Goal: Task Accomplishment & Management: Use online tool/utility

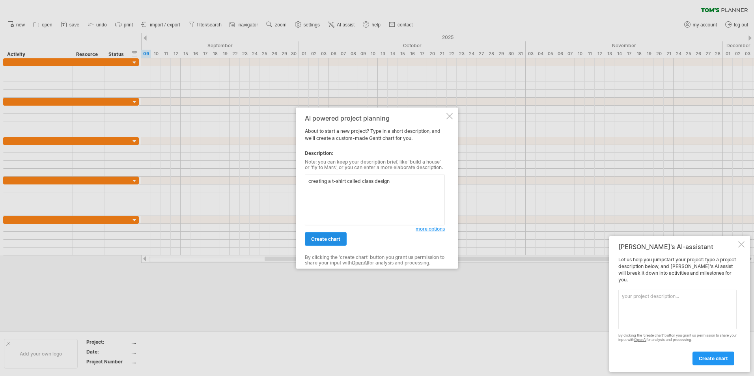
type textarea "creating a t-shirt called class design"
click at [314, 236] on span "create chart" at bounding box center [325, 239] width 29 height 6
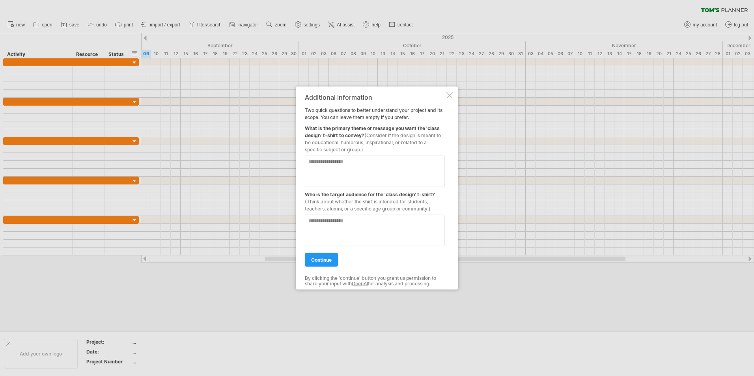
click at [374, 162] on textarea at bounding box center [375, 172] width 140 height 32
drag, startPoint x: 319, startPoint y: 130, endPoint x: 391, endPoint y: 132, distance: 72.1
click at [391, 132] on div "What is the primary theme or message you want the 'class design' t-shirt to con…" at bounding box center [375, 137] width 140 height 32
click at [385, 167] on textarea at bounding box center [375, 172] width 140 height 32
type textarea "**********"
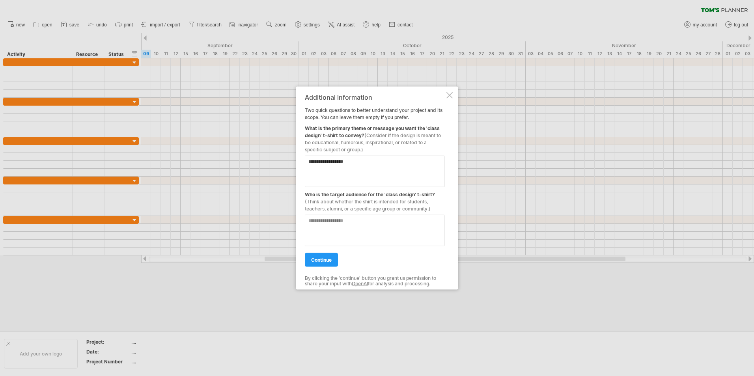
click at [350, 230] on textarea at bounding box center [375, 231] width 140 height 32
type textarea "**********"
click at [357, 163] on textarea "**********" at bounding box center [375, 172] width 140 height 32
drag, startPoint x: 440, startPoint y: 163, endPoint x: 435, endPoint y: 162, distance: 5.4
click at [376, 162] on textarea "**********" at bounding box center [375, 172] width 140 height 32
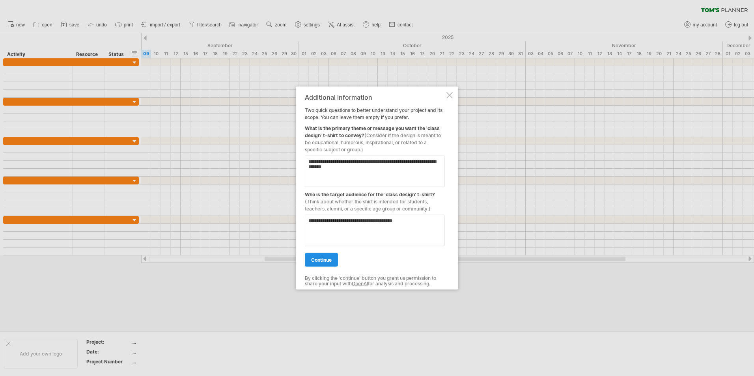
type textarea "**********"
click at [327, 260] on span "continue" at bounding box center [321, 260] width 20 height 6
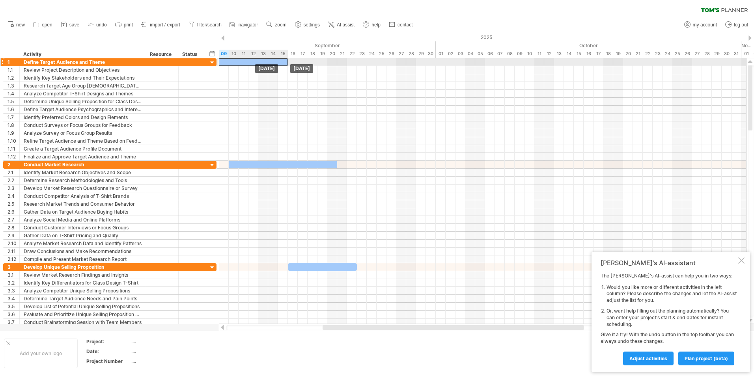
click at [246, 60] on div at bounding box center [253, 61] width 69 height 7
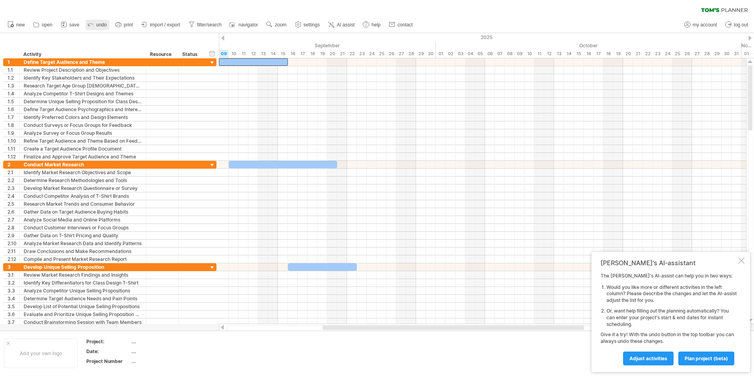
click at [89, 24] on icon at bounding box center [91, 24] width 8 height 8
click at [97, 22] on link "undo" at bounding box center [98, 25] width 24 height 10
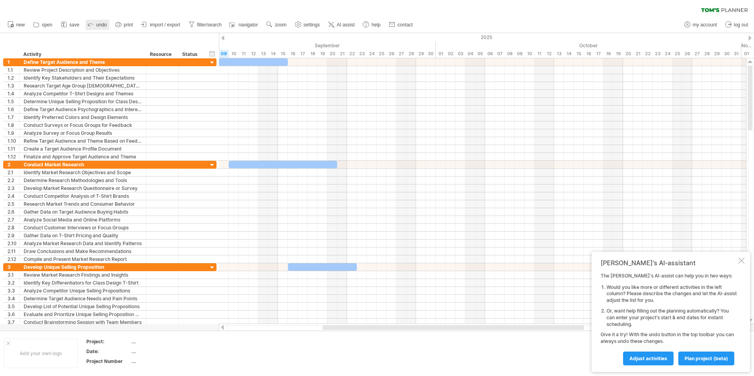
click at [98, 22] on link "undo" at bounding box center [98, 25] width 24 height 10
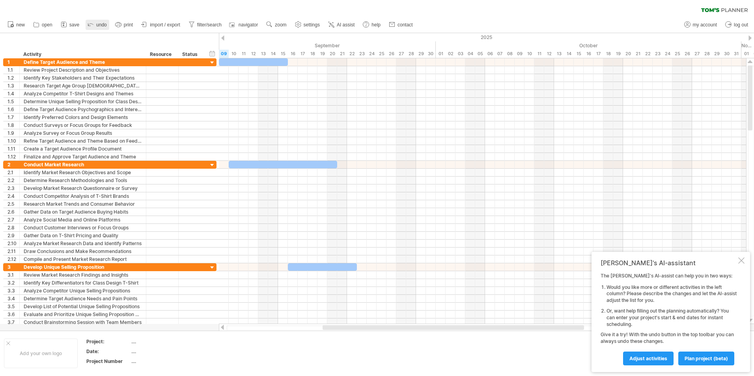
click at [98, 22] on link "undo" at bounding box center [98, 25] width 24 height 10
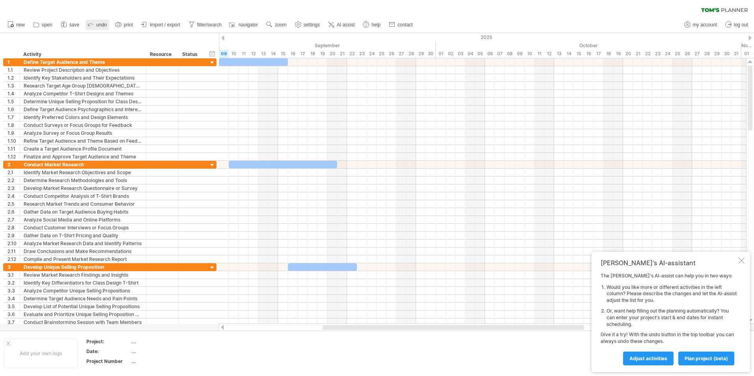
click at [98, 22] on link "undo" at bounding box center [98, 25] width 24 height 10
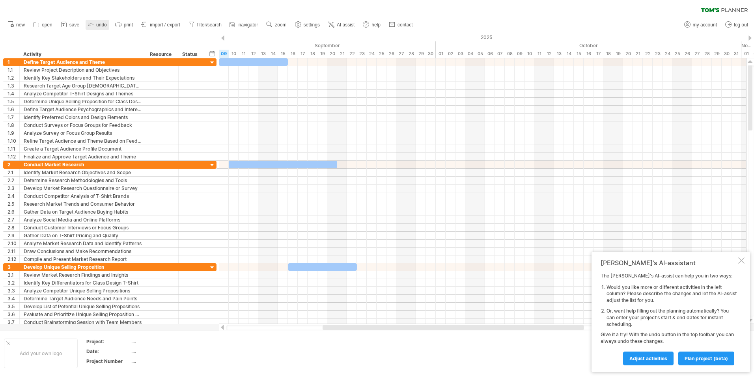
click at [98, 22] on link "undo" at bounding box center [98, 25] width 24 height 10
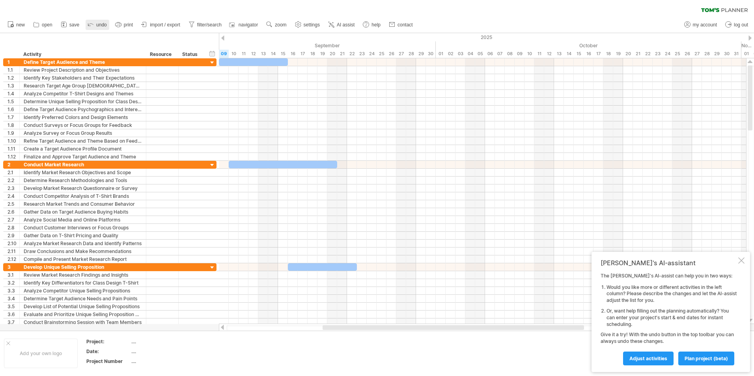
click at [98, 22] on link "undo" at bounding box center [98, 25] width 24 height 10
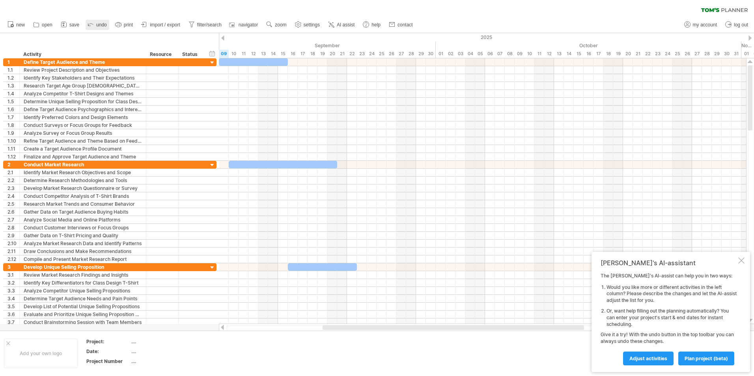
click at [98, 22] on link "undo" at bounding box center [98, 25] width 24 height 10
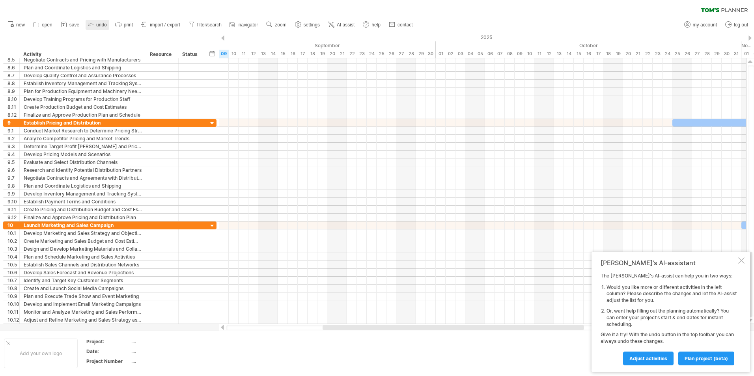
click at [101, 24] on span "undo" at bounding box center [101, 25] width 11 height 6
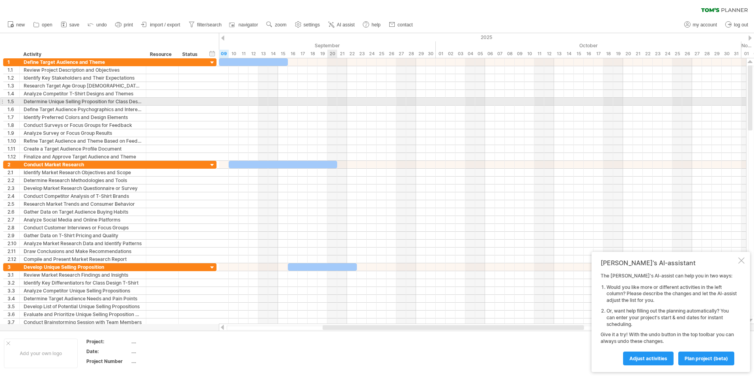
click at [335, 103] on div at bounding box center [482, 102] width 527 height 8
drag, startPoint x: 335, startPoint y: 103, endPoint x: 358, endPoint y: 102, distance: 23.3
click at [358, 102] on div at bounding box center [482, 102] width 527 height 8
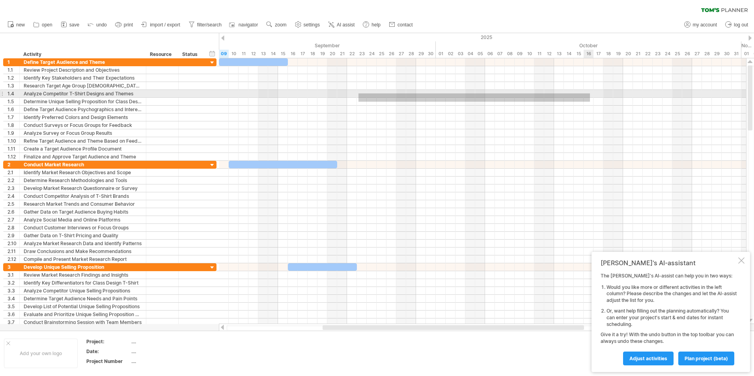
drag, startPoint x: 358, startPoint y: 102, endPoint x: 590, endPoint y: 93, distance: 231.5
click at [590, 93] on div at bounding box center [482, 109] width 527 height 102
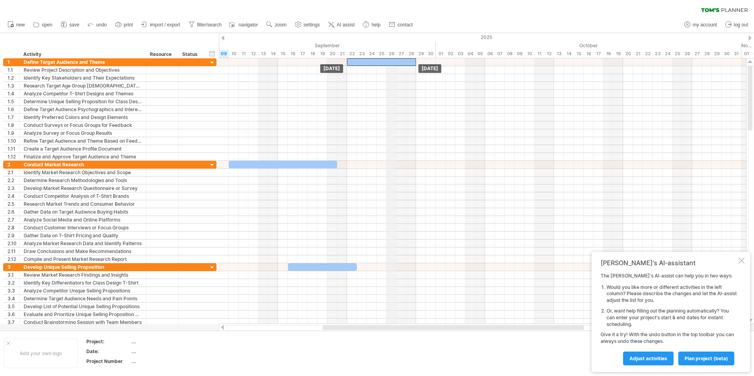
drag, startPoint x: 268, startPoint y: 63, endPoint x: 396, endPoint y: 47, distance: 129.2
click at [396, 47] on div "Trying to reach [DOMAIN_NAME] Connected again... 0% clear filter new 1" at bounding box center [377, 188] width 754 height 376
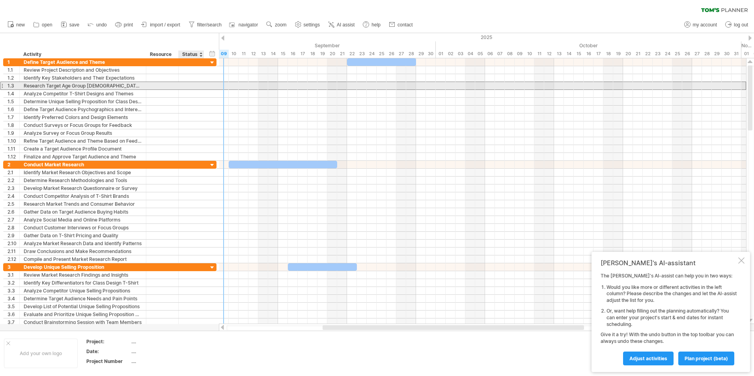
click at [184, 84] on div at bounding box center [190, 85] width 17 height 7
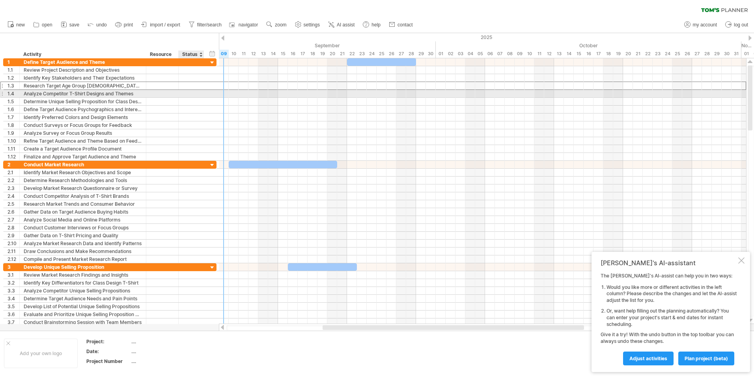
click at [184, 96] on div at bounding box center [190, 93] width 17 height 7
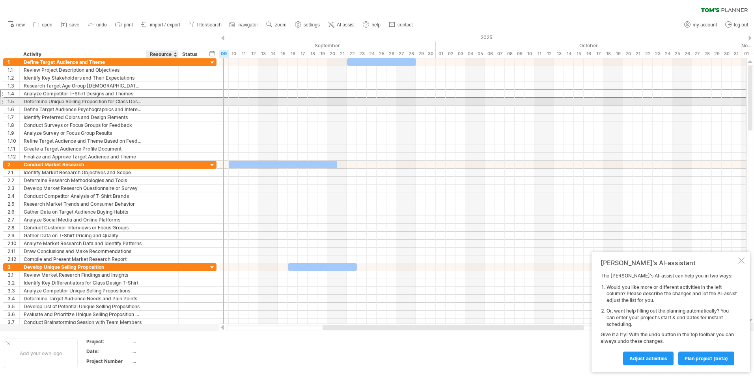
click at [182, 102] on div at bounding box center [192, 101] width 26 height 7
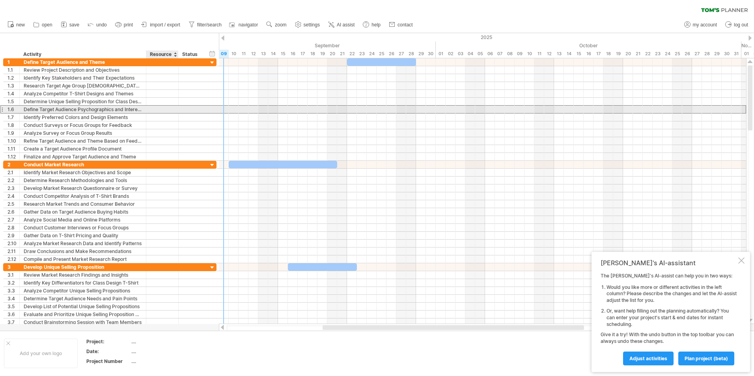
click at [182, 108] on div at bounding box center [192, 109] width 26 height 7
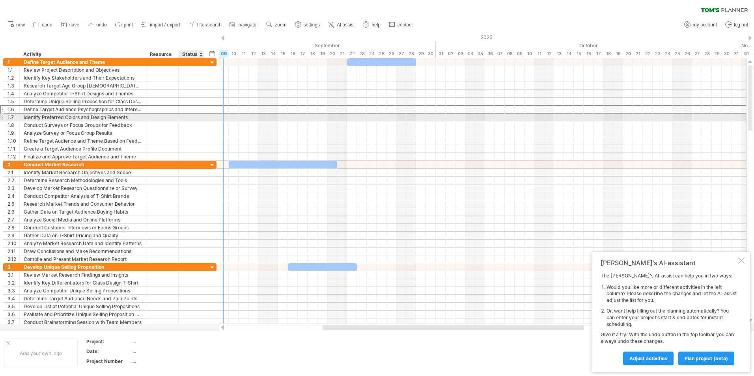
click at [184, 115] on div at bounding box center [190, 117] width 17 height 7
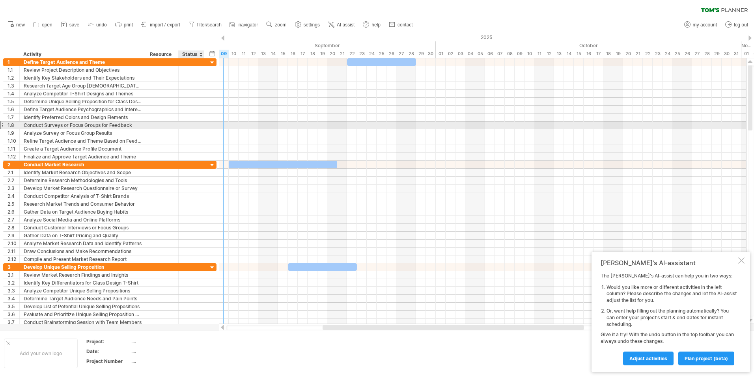
click at [184, 123] on div at bounding box center [190, 124] width 17 height 7
click at [184, 129] on div at bounding box center [190, 132] width 17 height 7
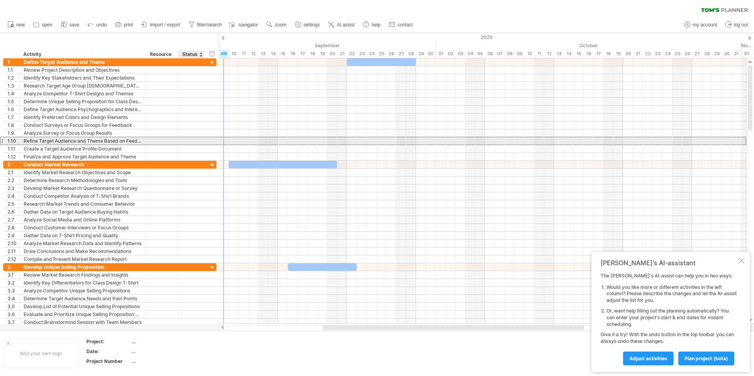
drag, startPoint x: 186, startPoint y: 139, endPoint x: 185, endPoint y: 144, distance: 5.2
click at [185, 141] on div at bounding box center [190, 140] width 17 height 7
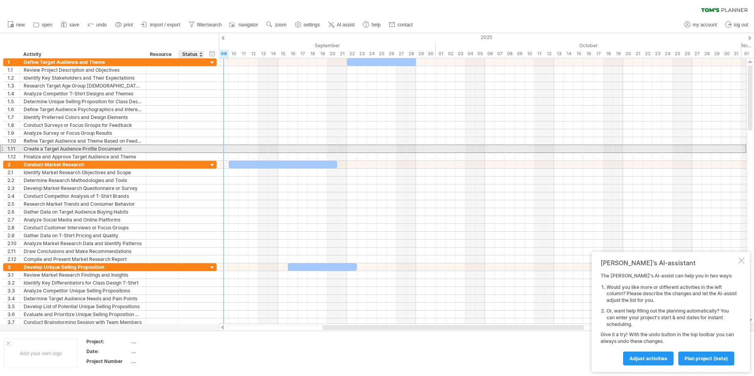
click at [185, 148] on div at bounding box center [190, 148] width 17 height 7
click at [183, 153] on div "**********" at bounding box center [109, 149] width 213 height 8
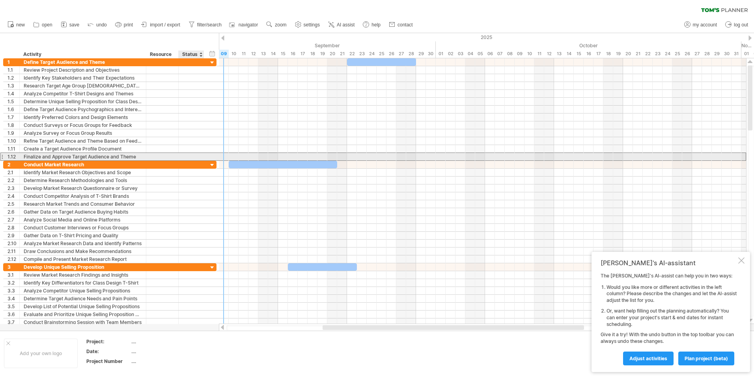
click at [183, 155] on div at bounding box center [190, 156] width 17 height 7
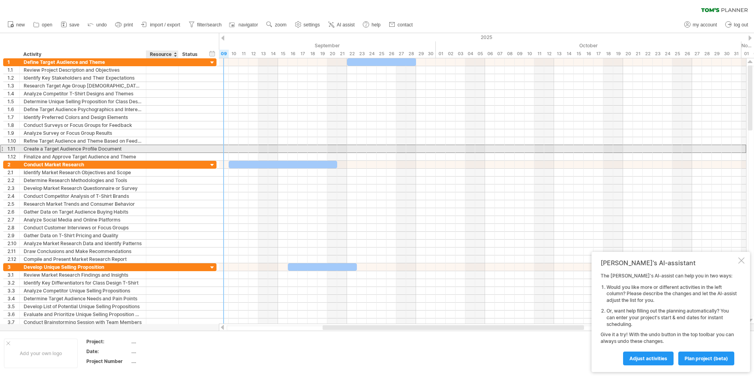
click at [182, 149] on div at bounding box center [192, 148] width 26 height 7
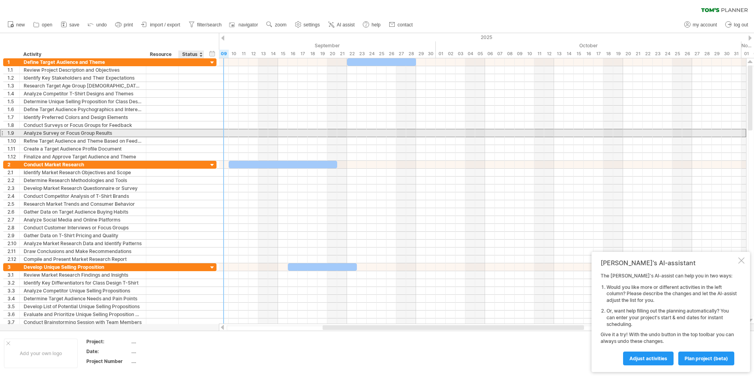
click at [184, 137] on div "**********" at bounding box center [109, 133] width 213 height 8
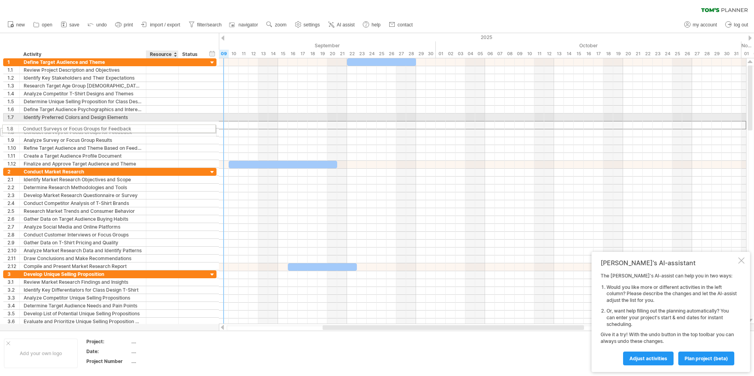
drag, startPoint x: 182, startPoint y: 123, endPoint x: 179, endPoint y: 127, distance: 5.0
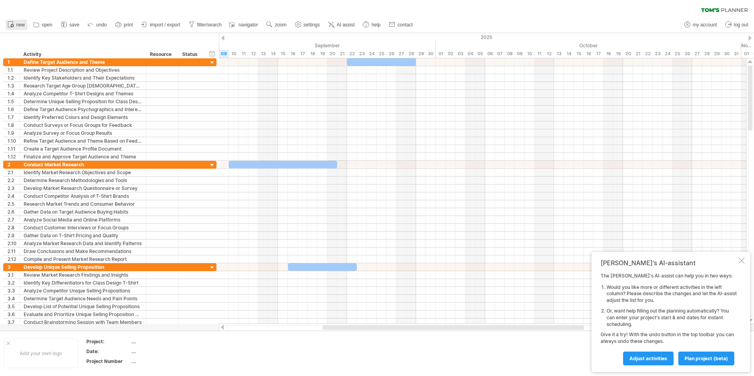
click at [22, 24] on span "new" at bounding box center [20, 25] width 9 height 6
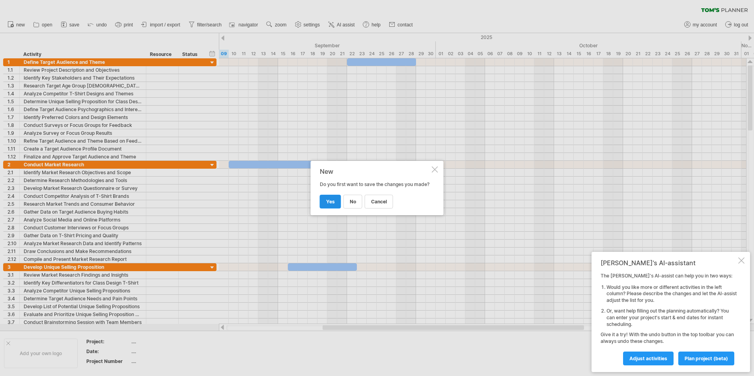
click at [333, 205] on span "yes" at bounding box center [330, 202] width 9 height 6
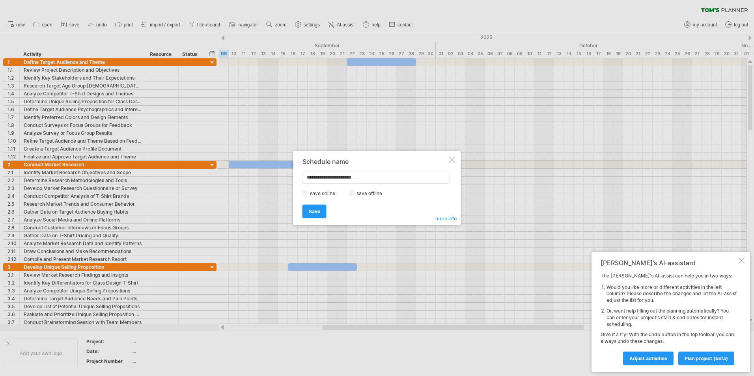
drag, startPoint x: 332, startPoint y: 177, endPoint x: 340, endPoint y: 178, distance: 8.0
click at [333, 177] on input "**********" at bounding box center [375, 177] width 147 height 13
type input "**********"
click at [362, 192] on label "save offline" at bounding box center [371, 193] width 34 height 6
drag, startPoint x: 318, startPoint y: 194, endPoint x: 319, endPoint y: 201, distance: 7.2
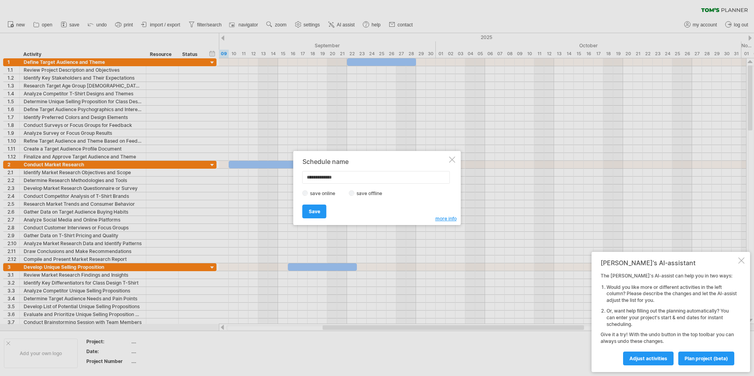
click at [318, 194] on label "save online" at bounding box center [325, 193] width 34 height 6
click at [318, 210] on span "Save" at bounding box center [314, 212] width 11 height 6
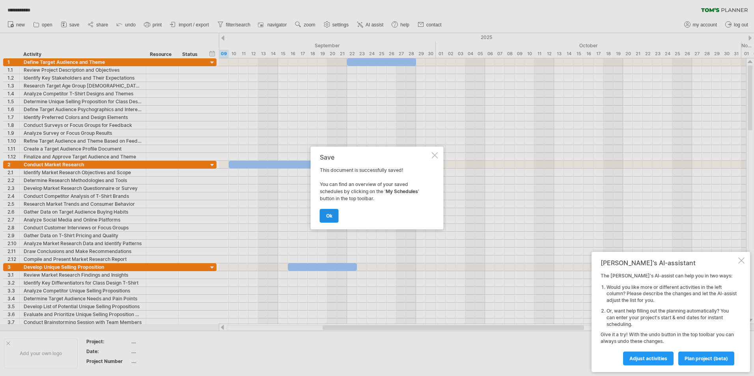
click at [333, 212] on link "ok" at bounding box center [329, 216] width 19 height 14
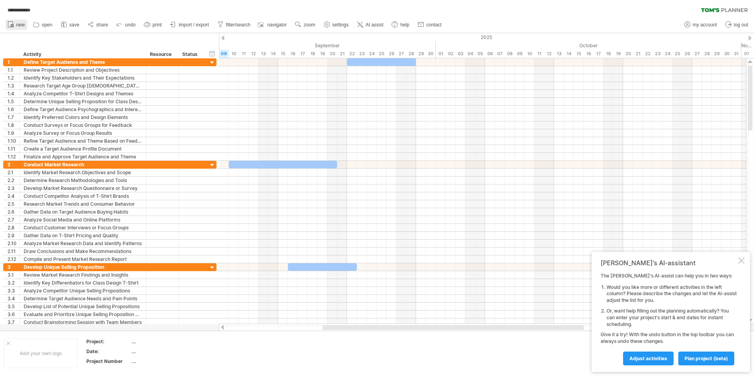
click at [22, 27] on span "new" at bounding box center [20, 25] width 9 height 6
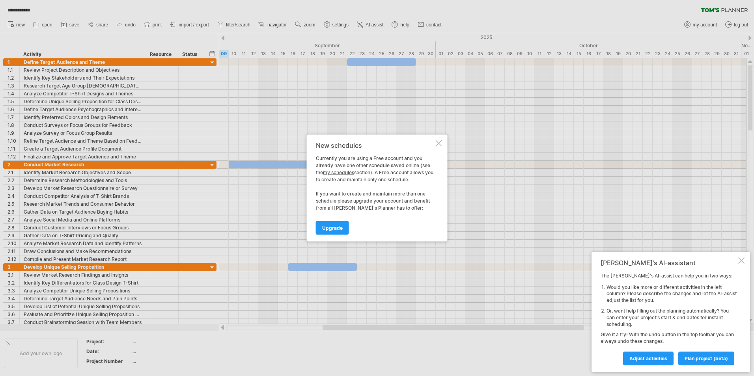
click at [438, 144] on div at bounding box center [439, 143] width 6 height 6
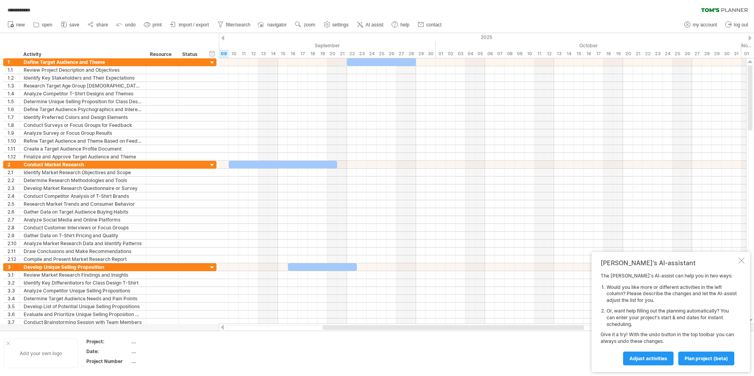
click at [5, 341] on div "Add your own logo" at bounding box center [41, 354] width 74 height 30
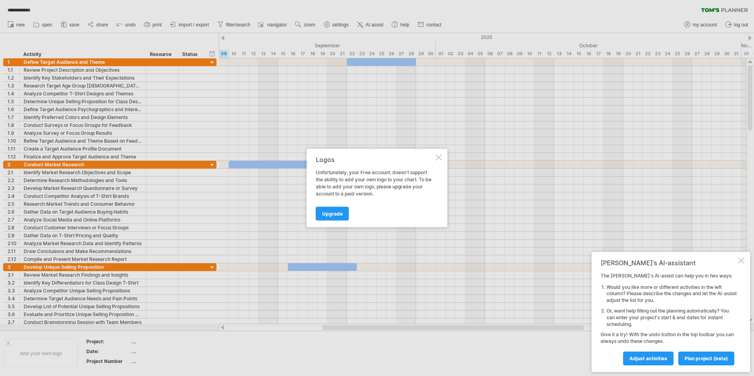
click at [433, 157] on div "Logos" at bounding box center [375, 159] width 118 height 7
click at [439, 158] on div at bounding box center [439, 158] width 6 height 6
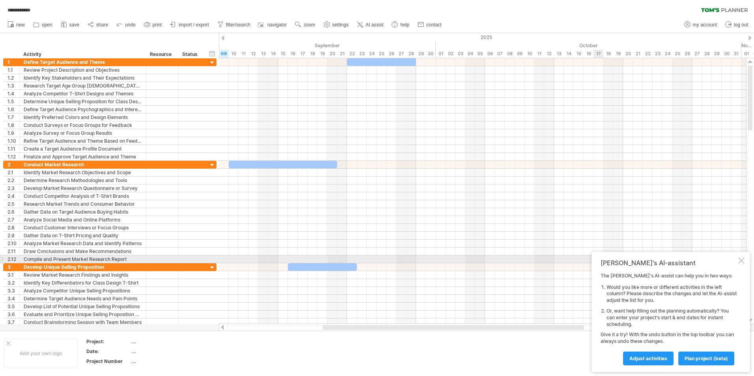
click at [741, 259] on div at bounding box center [741, 260] width 6 height 6
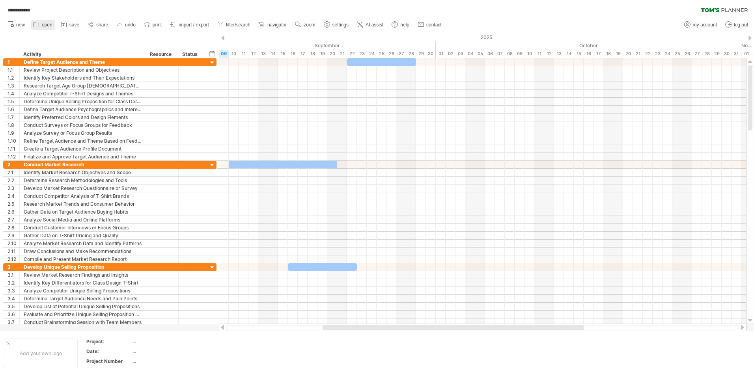
click at [50, 27] on span "open" at bounding box center [47, 25] width 11 height 6
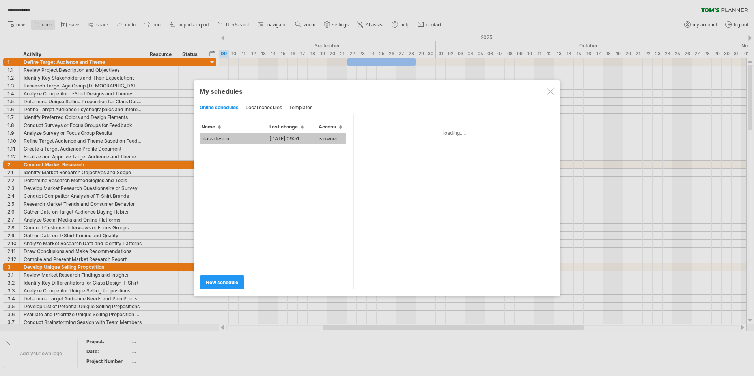
type input "**********"
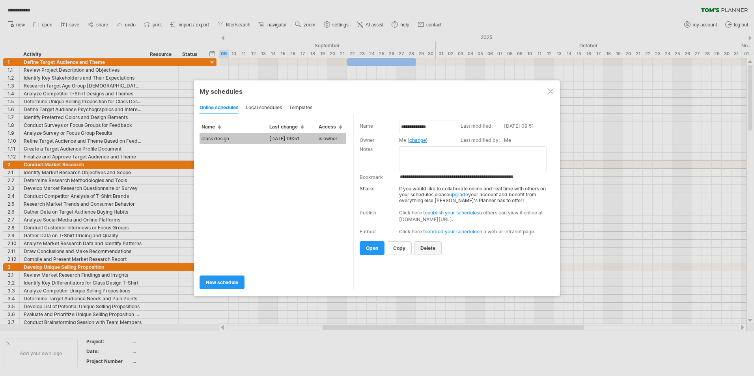
click at [425, 251] on link "delete" at bounding box center [428, 248] width 28 height 14
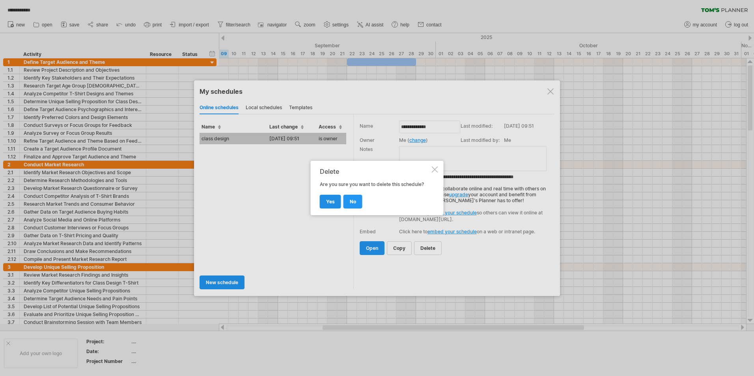
click at [326, 200] on span "yes" at bounding box center [330, 202] width 9 height 6
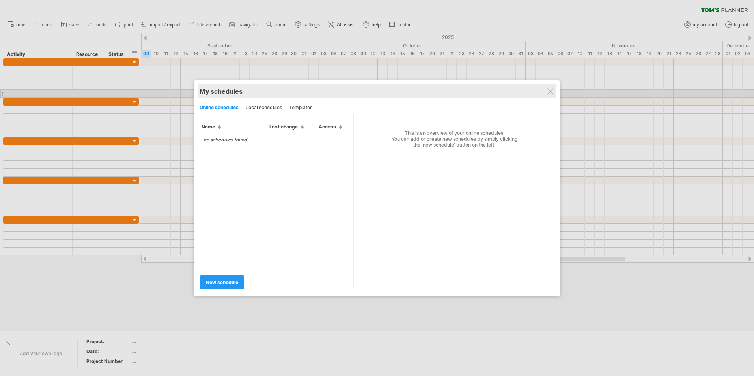
click at [546, 91] on div "My schedules" at bounding box center [376, 92] width 355 height 8
click at [546, 94] on div "My schedules" at bounding box center [376, 92] width 355 height 8
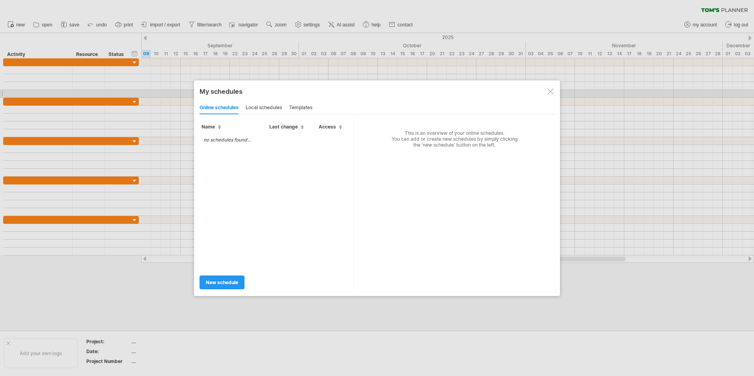
click at [549, 91] on div at bounding box center [550, 91] width 6 height 6
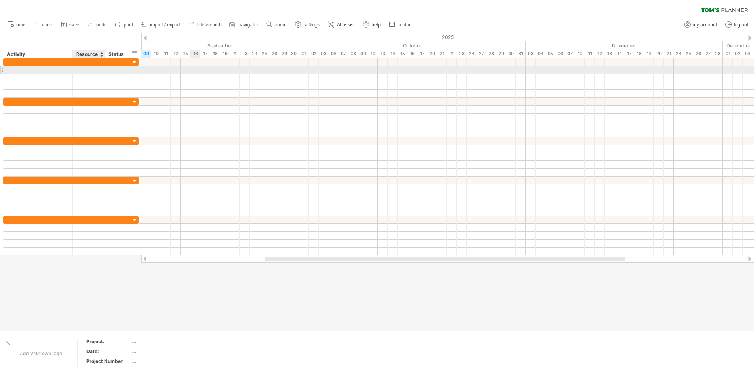
click at [77, 69] on div at bounding box center [88, 69] width 24 height 7
type input "*******"
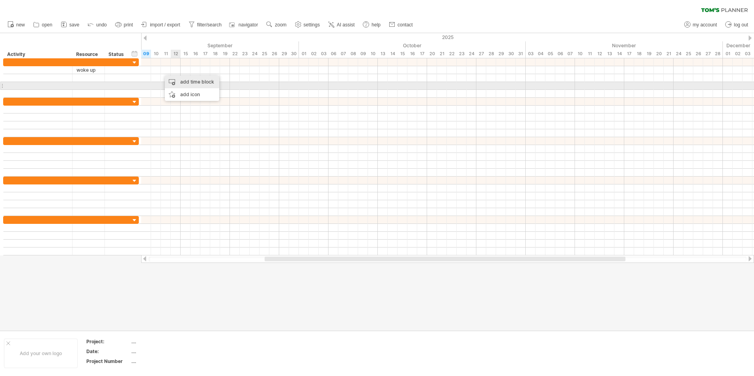
click at [182, 82] on div "add time block" at bounding box center [192, 82] width 54 height 13
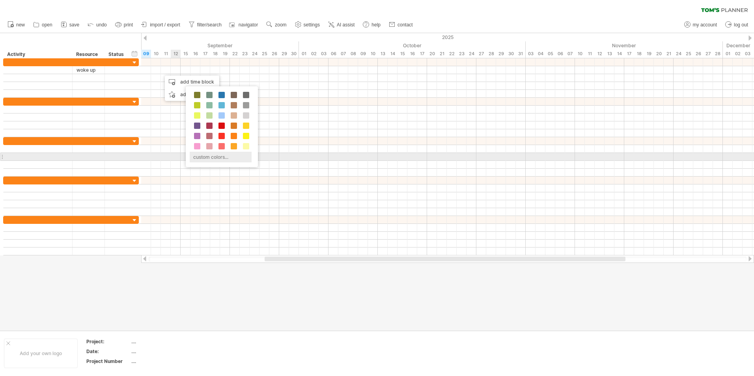
click at [212, 157] on div "custom colors..." at bounding box center [221, 157] width 62 height 11
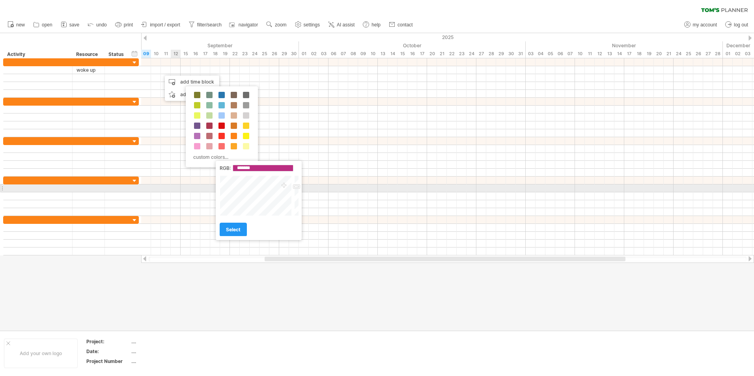
type input "*******"
drag, startPoint x: 267, startPoint y: 194, endPoint x: 281, endPoint y: 186, distance: 16.8
click at [281, 186] on div at bounding box center [256, 195] width 73 height 41
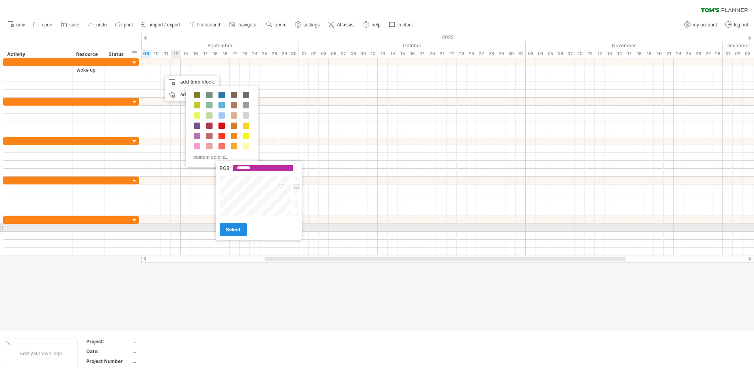
click at [236, 229] on span "select" at bounding box center [233, 230] width 15 height 6
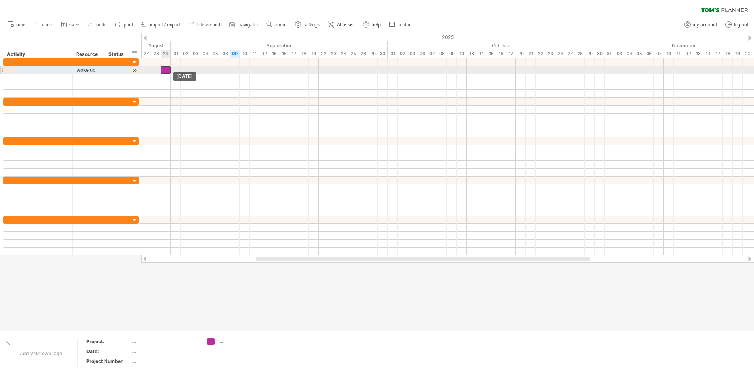
click at [166, 70] on div at bounding box center [166, 69] width 10 height 7
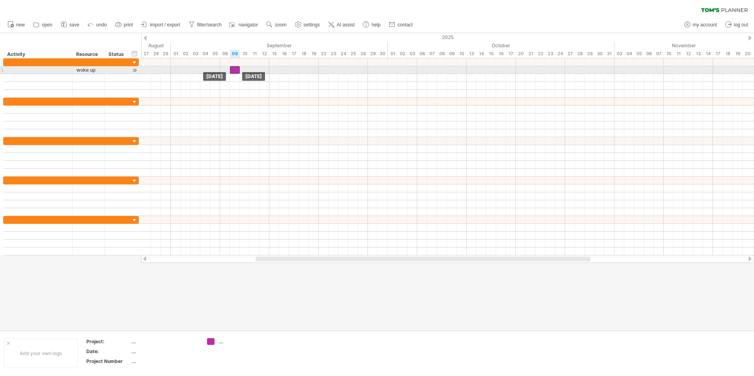
drag, startPoint x: 168, startPoint y: 70, endPoint x: 236, endPoint y: 68, distance: 68.2
click at [236, 68] on div at bounding box center [235, 69] width 10 height 7
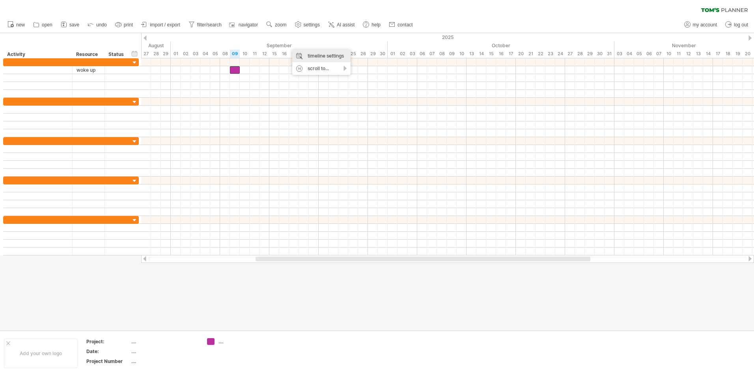
click at [312, 56] on div "timeline settings" at bounding box center [321, 56] width 58 height 13
select select "*"
select select "**"
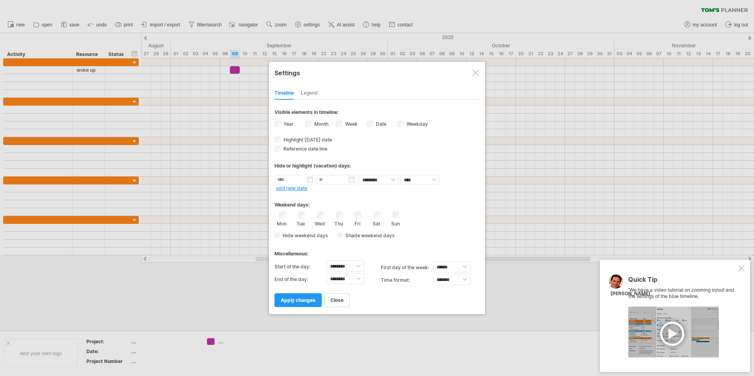
click at [308, 90] on div "Legend" at bounding box center [309, 93] width 17 height 13
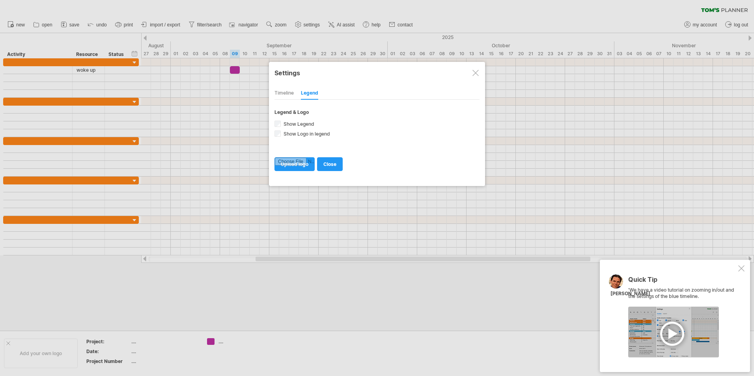
click at [291, 90] on div "Timeline" at bounding box center [283, 93] width 19 height 13
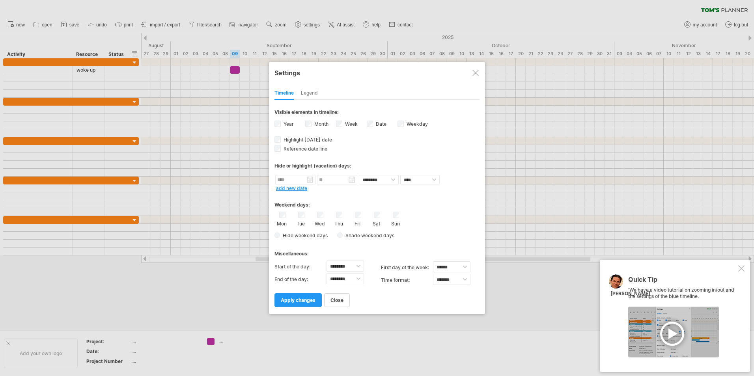
click at [477, 71] on div at bounding box center [475, 73] width 6 height 6
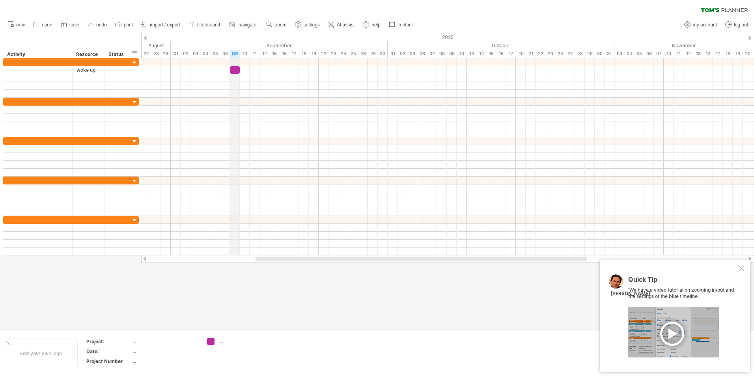
click at [235, 53] on div "09" at bounding box center [235, 54] width 10 height 8
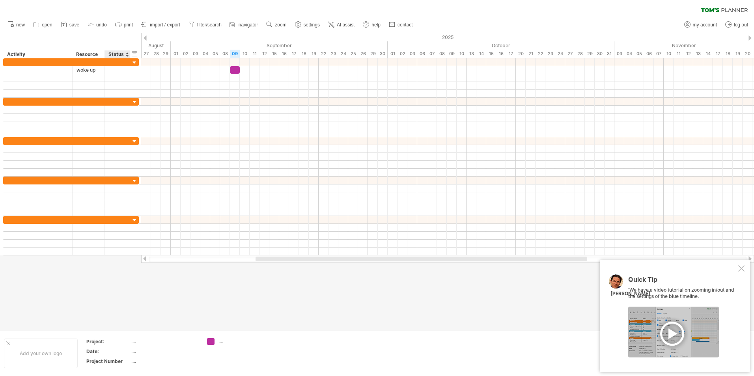
click at [119, 53] on div "Status" at bounding box center [116, 54] width 17 height 8
click at [134, 53] on div "hide start/end/duration show start/end/duration" at bounding box center [134, 53] width 7 height 8
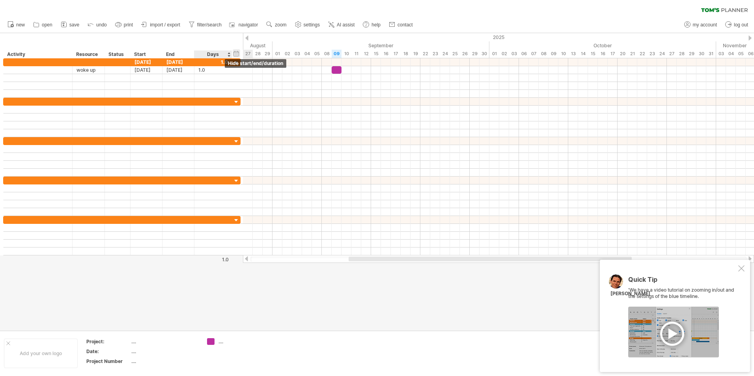
click at [235, 54] on div "hide start/end/duration show start/end/duration" at bounding box center [236, 53] width 7 height 8
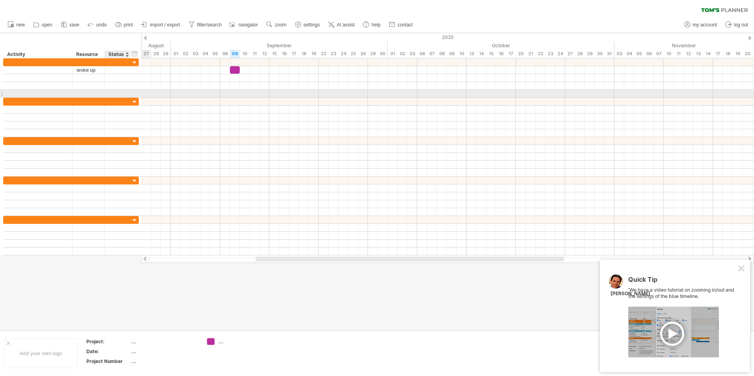
click at [128, 92] on div at bounding box center [129, 94] width 4 height 8
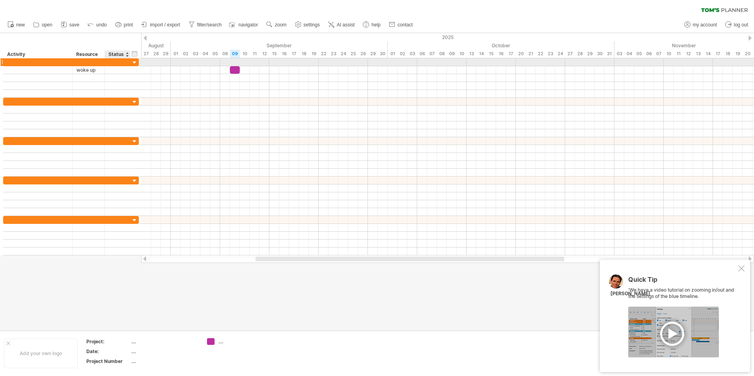
click at [135, 62] on div at bounding box center [134, 62] width 7 height 7
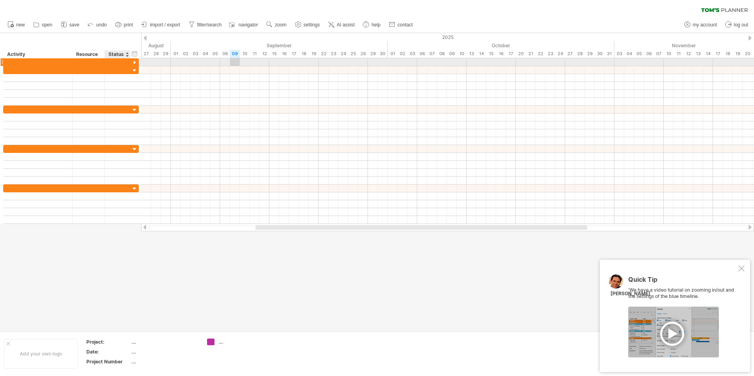
click at [135, 62] on div at bounding box center [134, 62] width 7 height 7
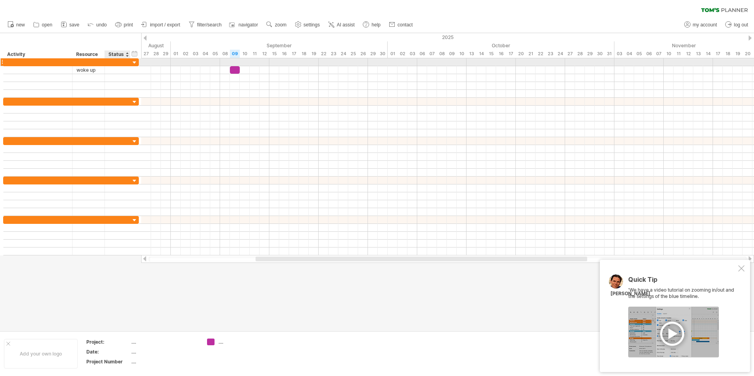
click at [135, 62] on div at bounding box center [134, 62] width 7 height 7
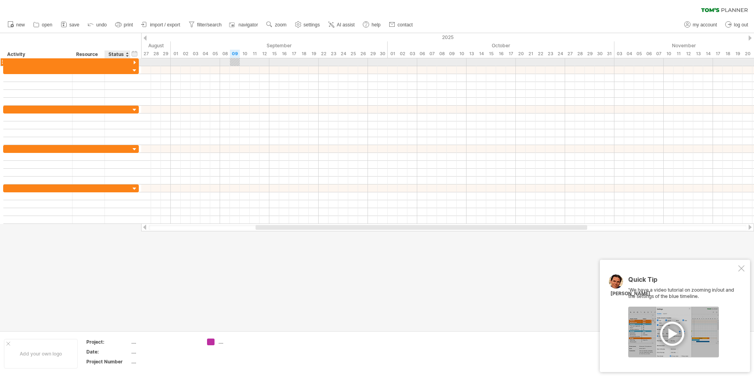
click at [134, 62] on div at bounding box center [134, 62] width 7 height 7
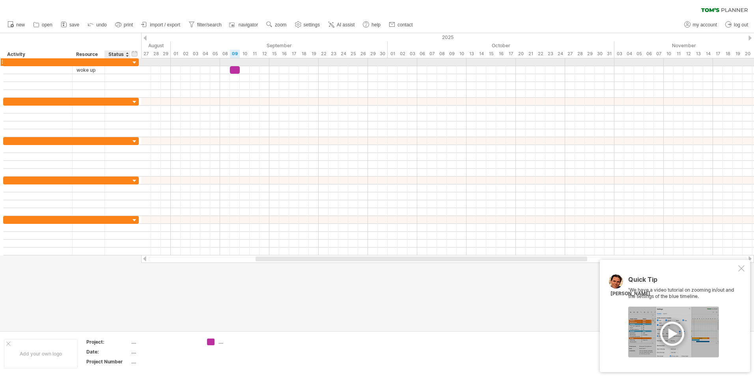
click at [134, 62] on div at bounding box center [134, 62] width 7 height 7
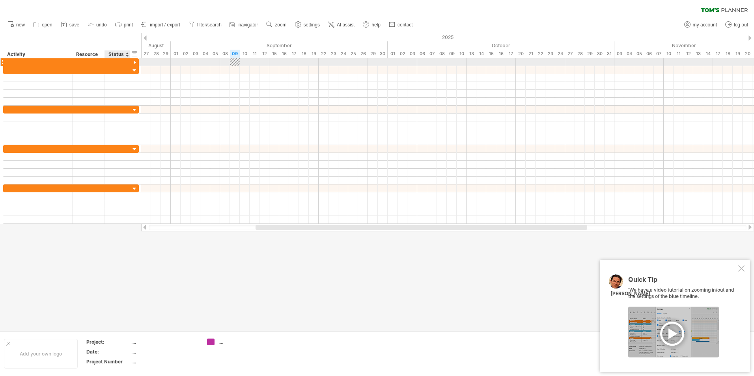
click at [134, 62] on div at bounding box center [134, 62] width 7 height 7
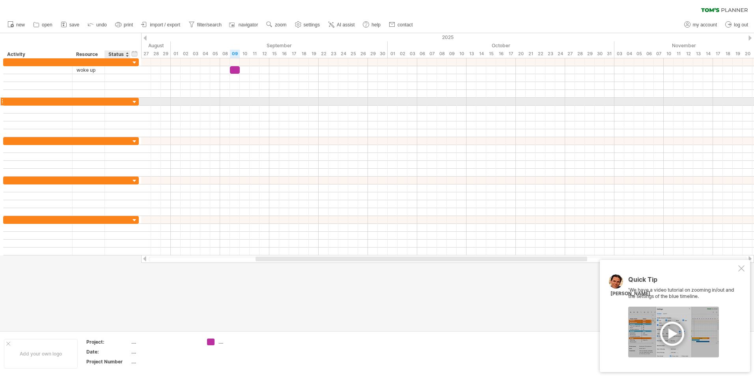
click at [137, 101] on div at bounding box center [134, 102] width 7 height 7
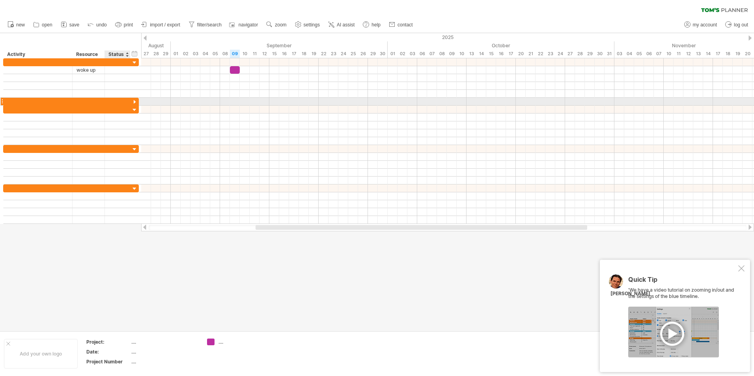
click at [137, 101] on div at bounding box center [134, 102] width 7 height 7
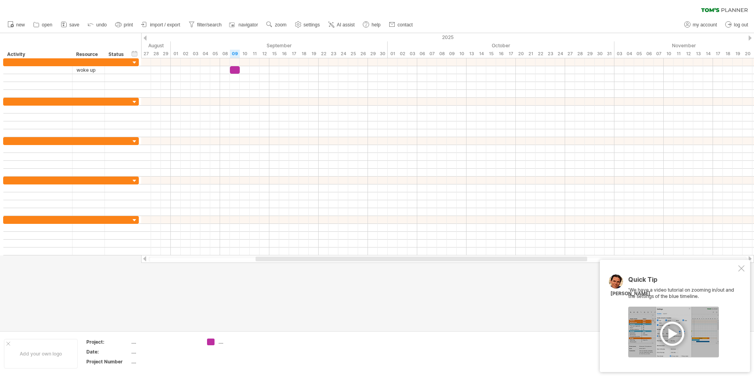
click at [740, 272] on div "Quick Tip 'We have a video tutorial on zooming in/out and the settings of the b…" at bounding box center [675, 316] width 150 height 112
click at [741, 269] on div at bounding box center [741, 268] width 6 height 6
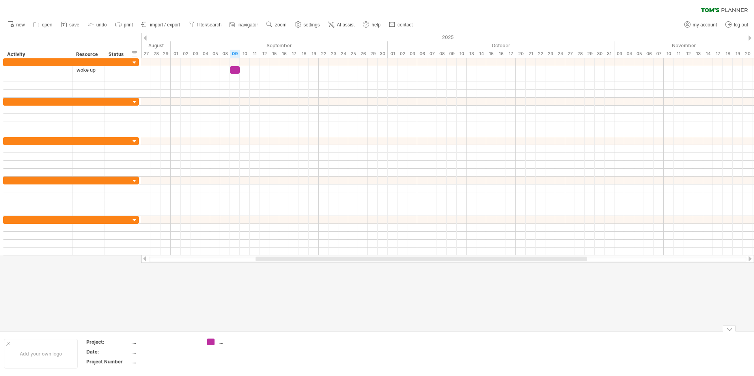
click at [219, 341] on div "...." at bounding box center [239, 342] width 43 height 7
click at [186, 55] on div "02" at bounding box center [186, 54] width 10 height 8
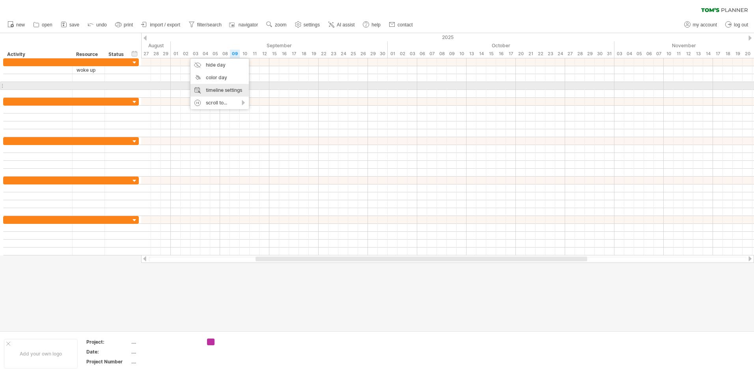
click at [216, 87] on div "timeline settings" at bounding box center [219, 90] width 58 height 13
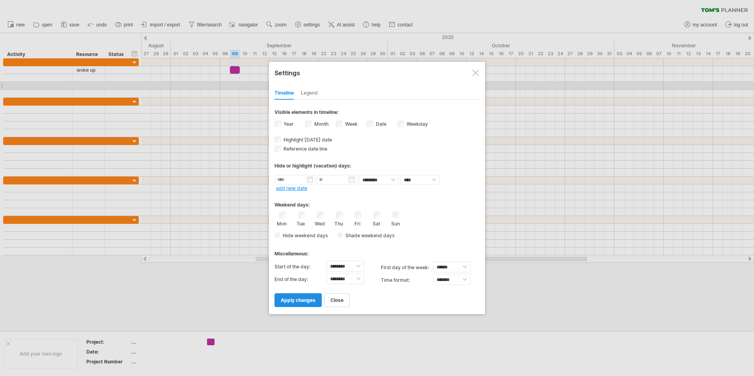
click at [306, 298] on span "apply changes" at bounding box center [298, 300] width 35 height 6
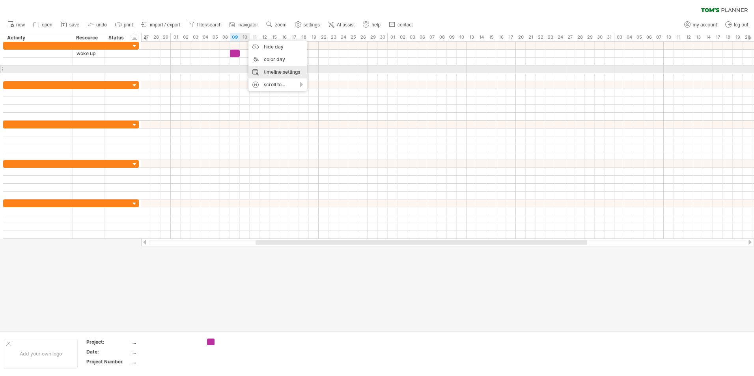
click at [267, 72] on div "timeline settings" at bounding box center [277, 72] width 58 height 13
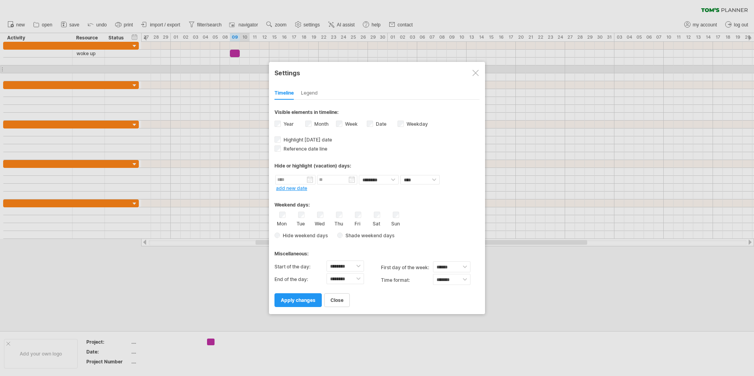
click at [313, 125] on label "Month" at bounding box center [321, 124] width 16 height 6
click at [310, 180] on input "text" at bounding box center [295, 179] width 40 height 9
click at [307, 302] on span "apply changes" at bounding box center [298, 300] width 35 height 6
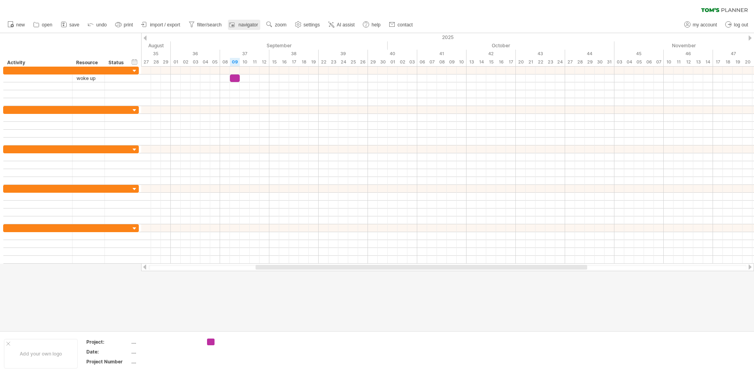
click at [231, 26] on rect at bounding box center [232, 25] width 8 height 8
click at [302, 25] on g at bounding box center [298, 24] width 8 height 8
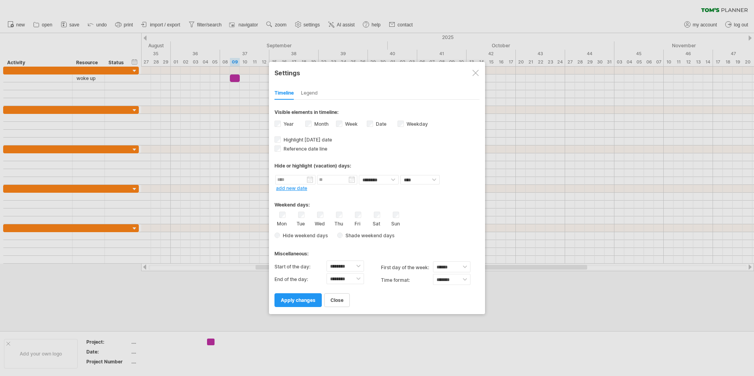
click at [302, 25] on div at bounding box center [377, 188] width 754 height 376
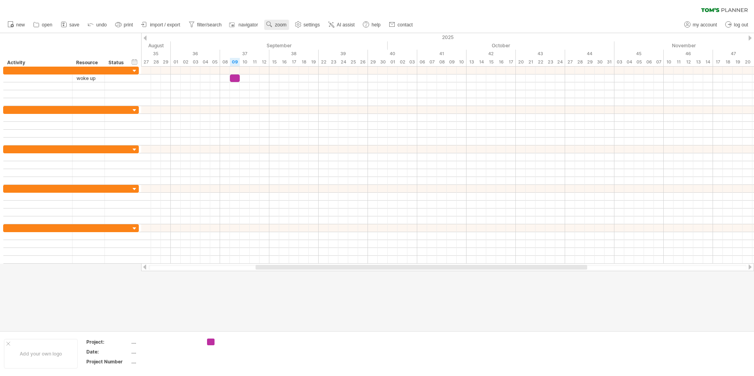
click at [286, 26] on span "zoom" at bounding box center [280, 25] width 11 height 6
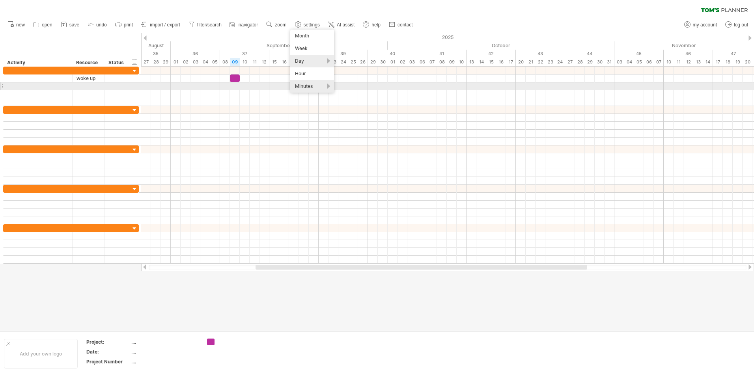
click at [312, 83] on div "Minutes" at bounding box center [312, 86] width 44 height 13
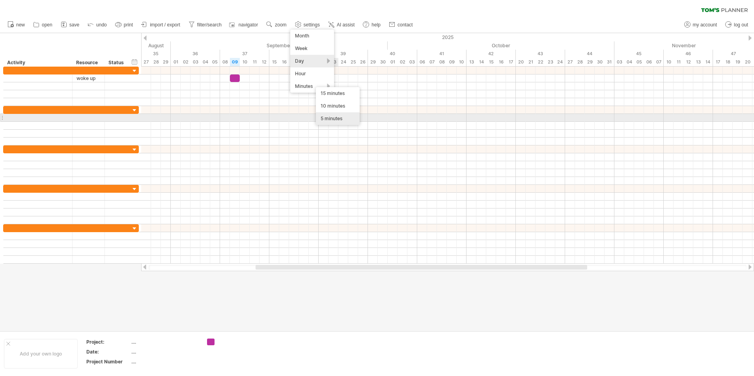
click at [338, 120] on div "5 minutes" at bounding box center [338, 118] width 44 height 13
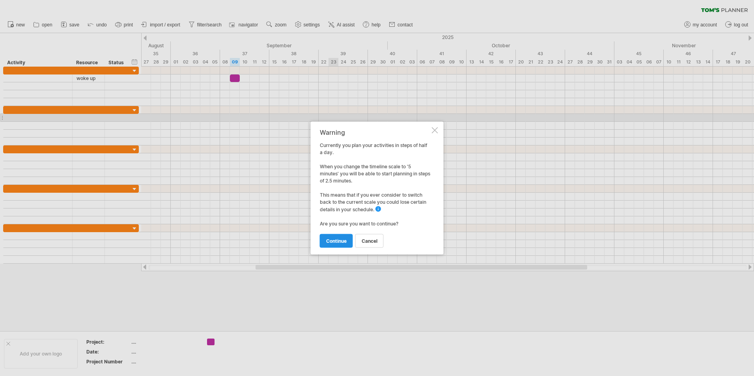
click at [335, 240] on span "continue" at bounding box center [336, 241] width 20 height 6
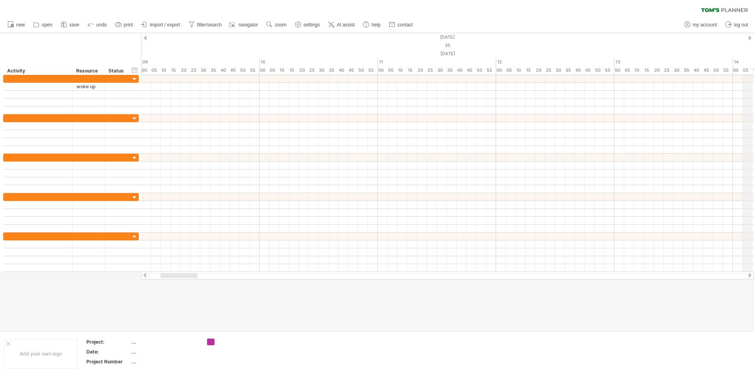
click at [750, 37] on div "Trying to reach [DOMAIN_NAME] Connected again... 0% clear filter new" at bounding box center [377, 188] width 754 height 376
click at [750, 37] on div at bounding box center [749, 37] width 3 height 5
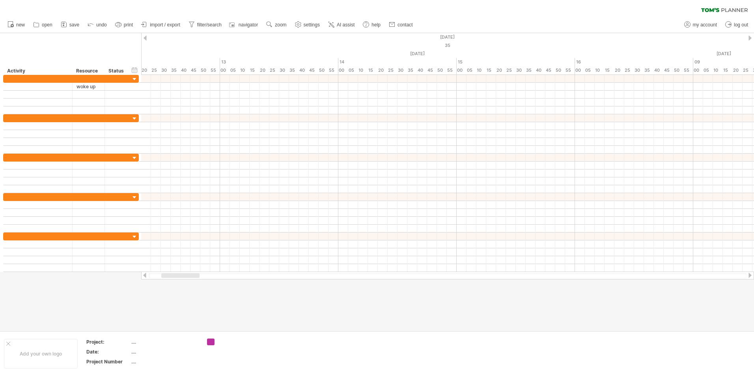
click at [750, 37] on div at bounding box center [749, 37] width 3 height 5
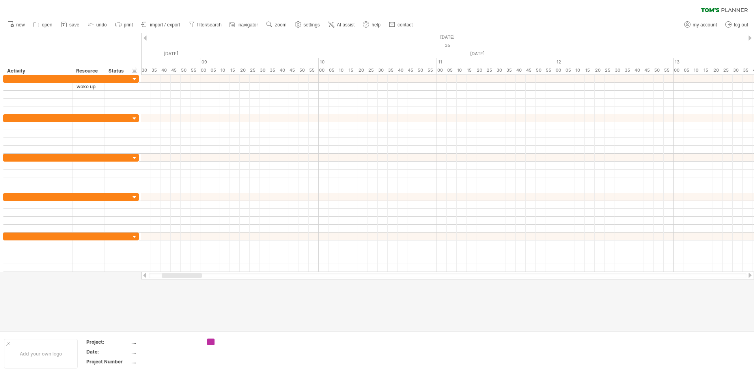
click at [750, 37] on div at bounding box center [749, 37] width 3 height 5
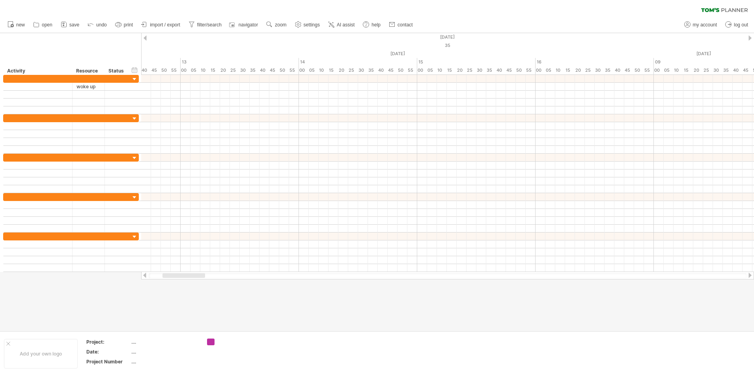
click at [750, 37] on div at bounding box center [749, 37] width 3 height 5
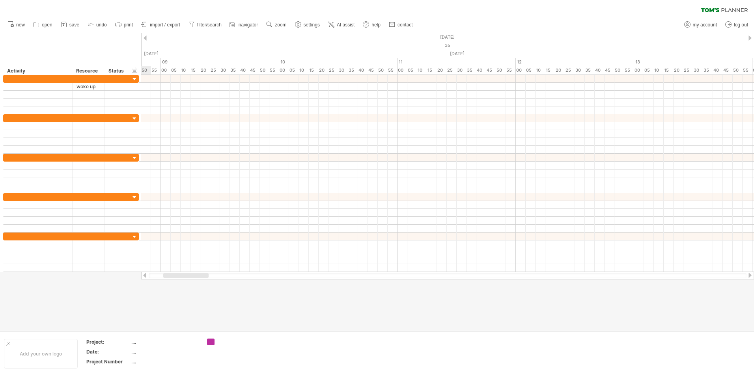
click at [750, 37] on div at bounding box center [749, 37] width 3 height 5
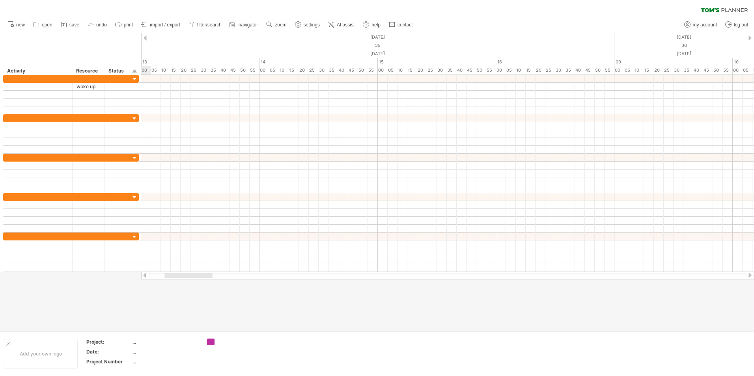
click at [750, 37] on div at bounding box center [749, 37] width 3 height 5
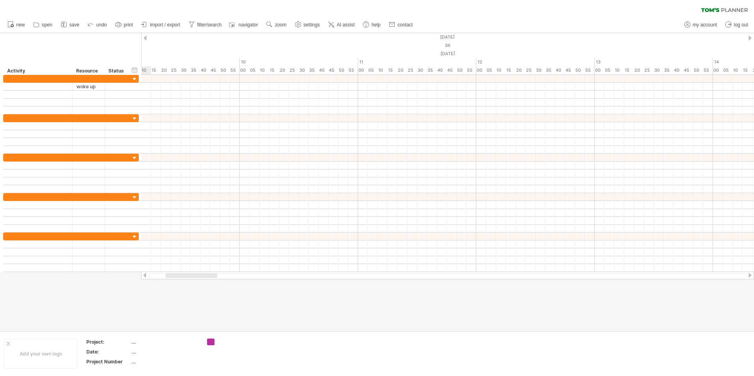
click at [750, 37] on div at bounding box center [749, 37] width 3 height 5
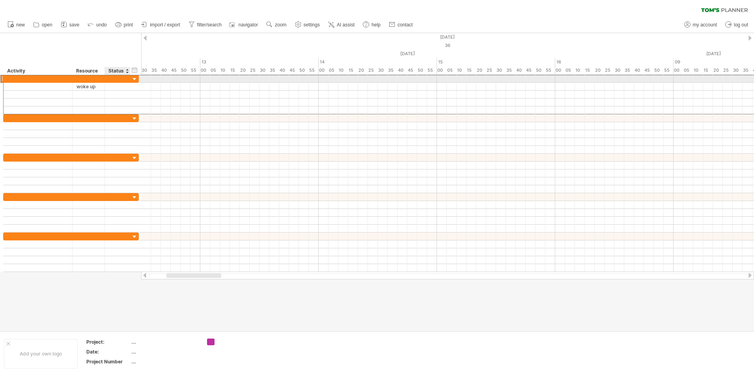
click at [117, 78] on div at bounding box center [117, 78] width 17 height 7
click at [116, 89] on div at bounding box center [117, 86] width 17 height 7
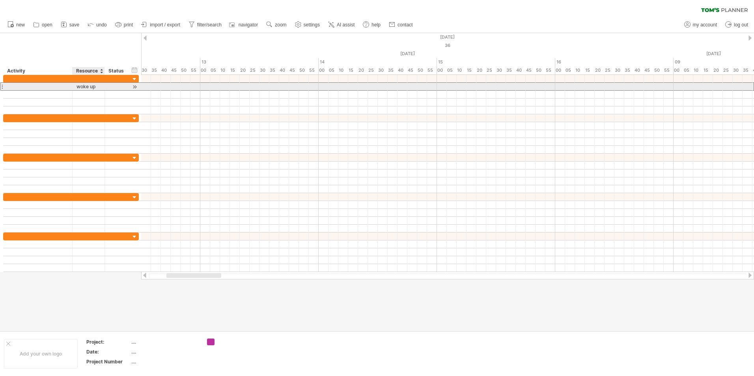
click at [97, 88] on div "woke up" at bounding box center [88, 86] width 24 height 7
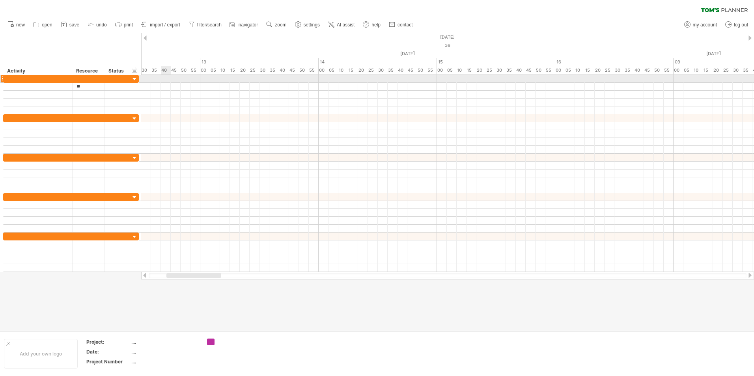
type input "*"
click at [180, 78] on div at bounding box center [447, 79] width 613 height 8
click at [275, 25] on link "zoom" at bounding box center [276, 25] width 24 height 10
click at [295, 63] on div "Day" at bounding box center [301, 60] width 44 height 13
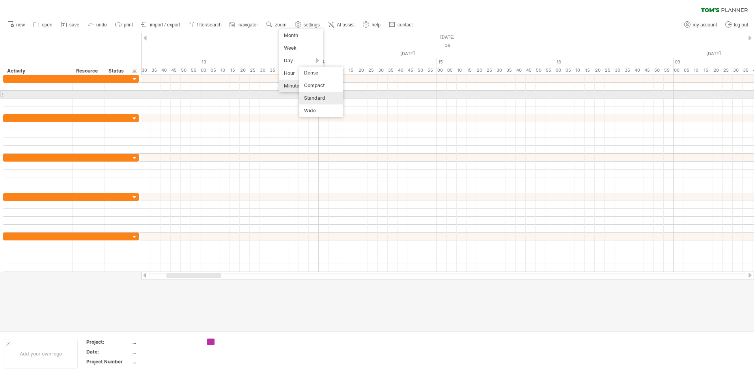
click at [320, 96] on div "Standard" at bounding box center [321, 98] width 44 height 13
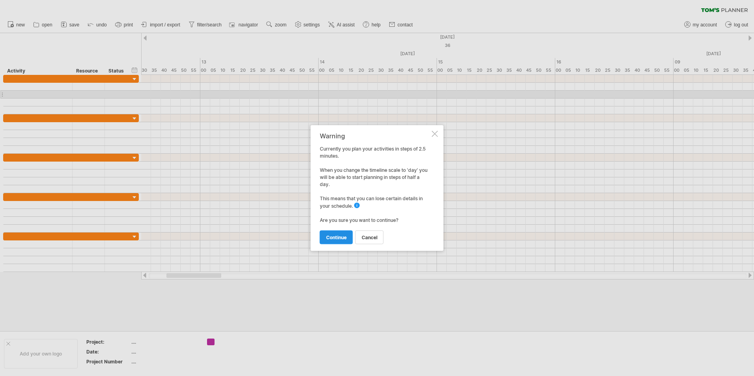
click at [340, 240] on span "continue" at bounding box center [336, 238] width 20 height 6
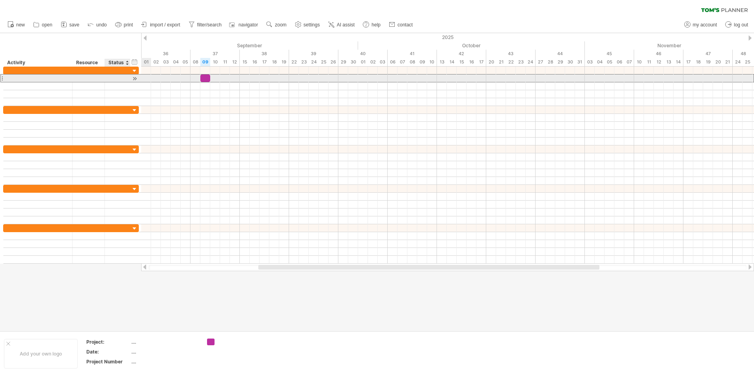
click at [123, 78] on div at bounding box center [117, 77] width 17 height 7
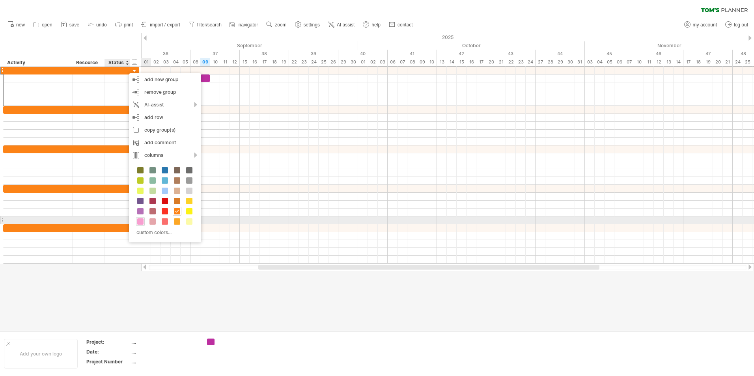
click at [140, 220] on span at bounding box center [140, 221] width 6 height 6
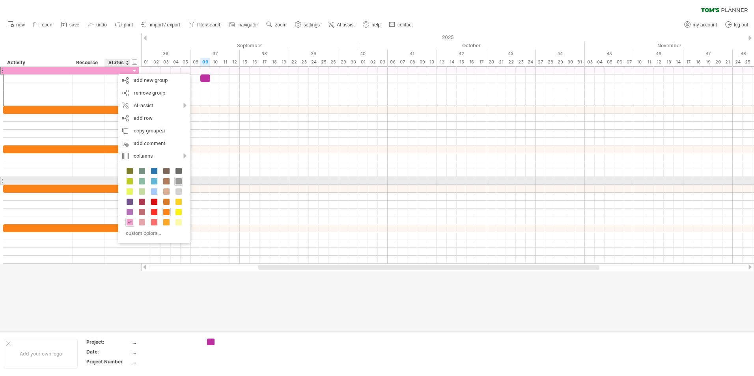
click at [177, 182] on span at bounding box center [178, 181] width 6 height 6
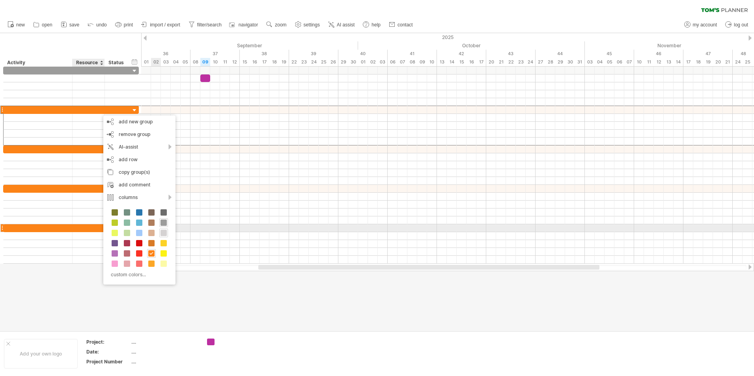
click at [164, 229] on div at bounding box center [163, 233] width 9 height 9
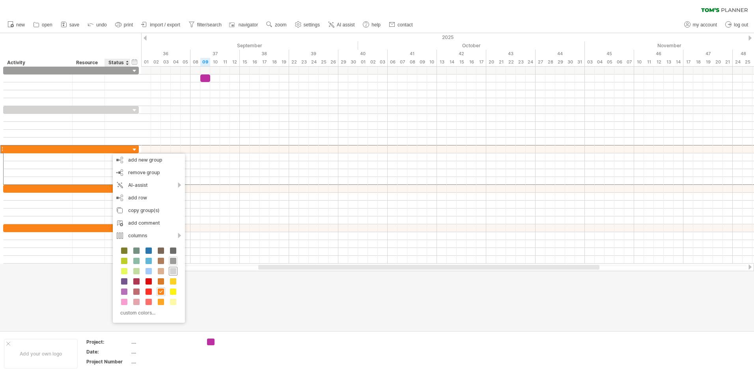
click at [172, 274] on span at bounding box center [173, 271] width 6 height 6
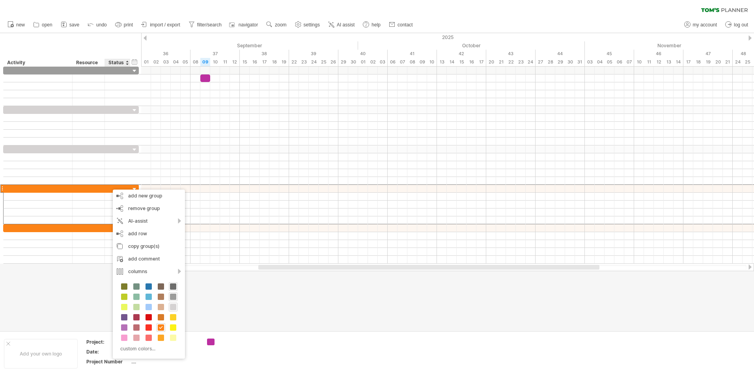
click at [173, 285] on span at bounding box center [173, 286] width 6 height 6
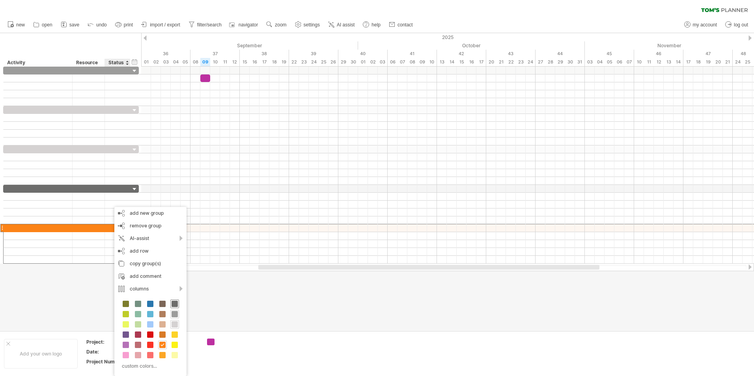
click at [177, 304] on span at bounding box center [174, 304] width 6 height 6
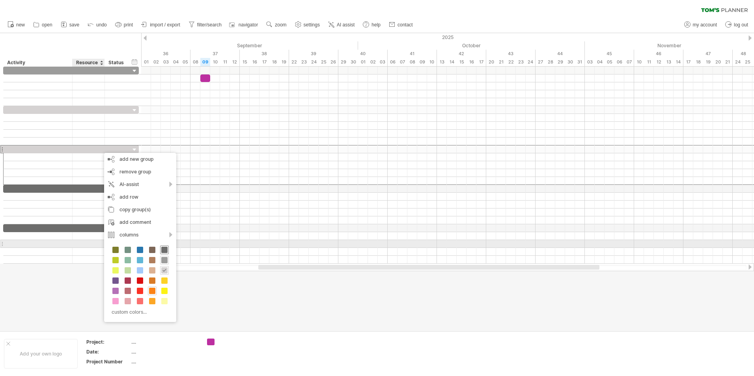
click at [165, 246] on div at bounding box center [164, 250] width 9 height 9
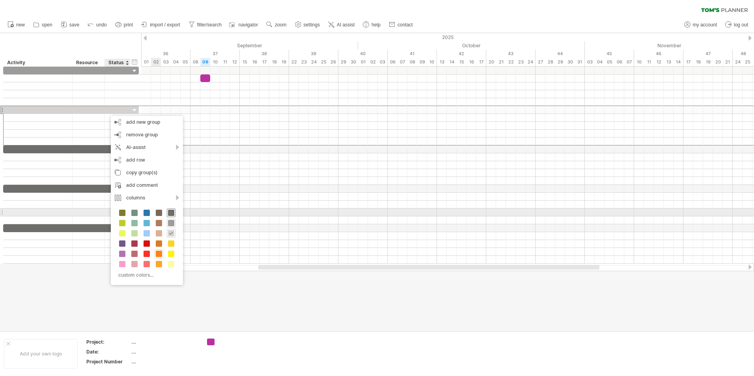
click at [170, 209] on div at bounding box center [171, 213] width 9 height 9
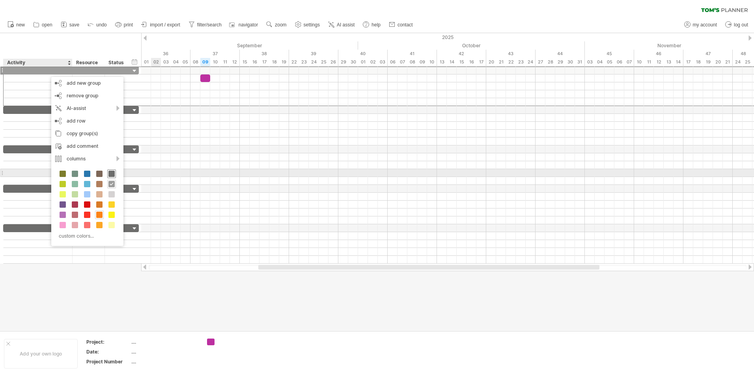
click at [108, 174] on div at bounding box center [111, 173] width 9 height 9
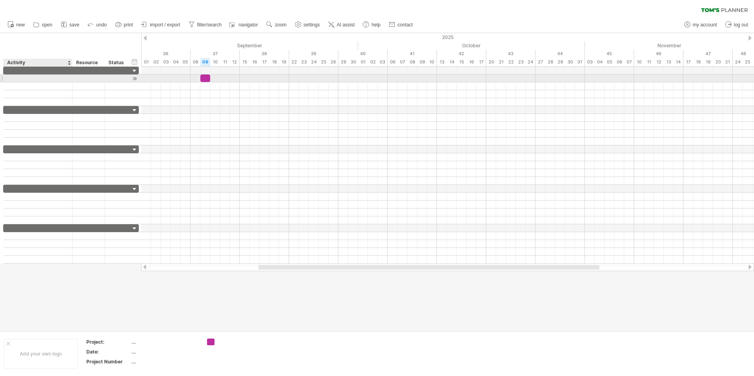
click at [29, 76] on div at bounding box center [37, 77] width 61 height 7
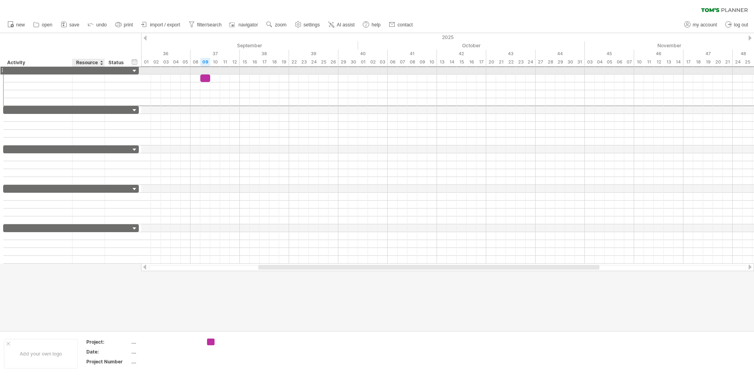
click at [81, 72] on div at bounding box center [88, 70] width 24 height 7
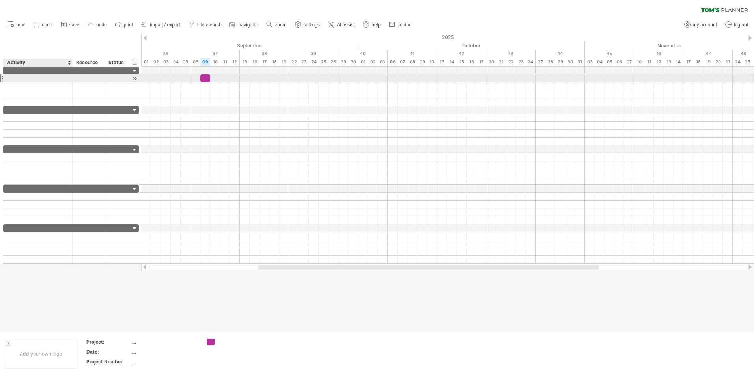
click at [44, 79] on div at bounding box center [37, 77] width 61 height 7
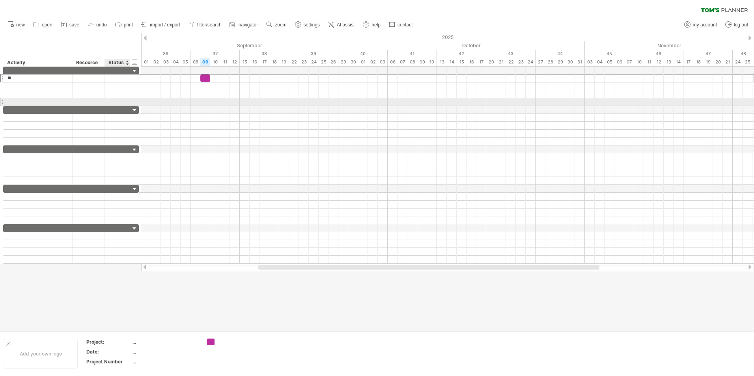
type input "*"
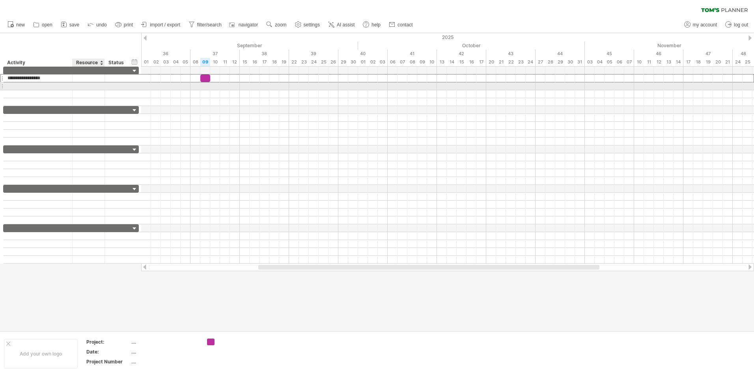
click at [93, 86] on div at bounding box center [88, 85] width 24 height 7
click at [11, 86] on div at bounding box center [37, 85] width 61 height 7
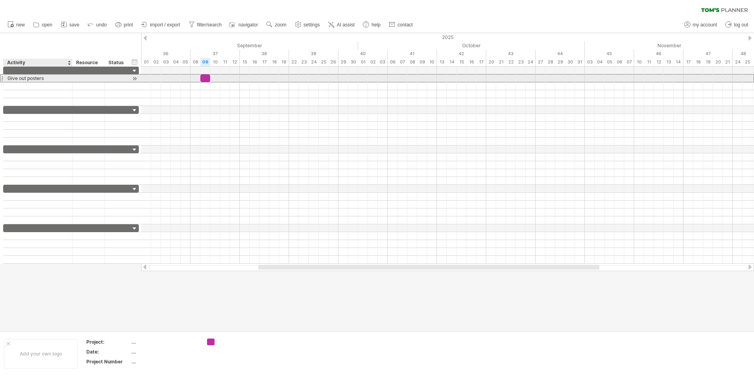
click at [57, 77] on div "Give out posters" at bounding box center [37, 77] width 61 height 7
type input "*"
click at [72, 81] on div at bounding box center [71, 78] width 4 height 8
click at [69, 80] on div at bounding box center [38, 77] width 69 height 7
click at [63, 77] on div at bounding box center [37, 77] width 61 height 7
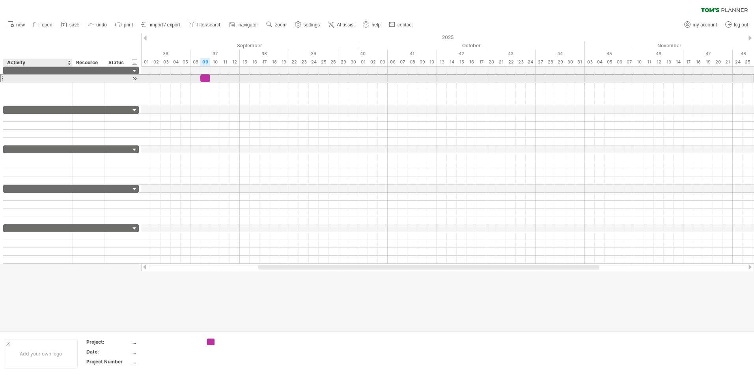
click at [65, 78] on input "text" at bounding box center [37, 77] width 61 height 7
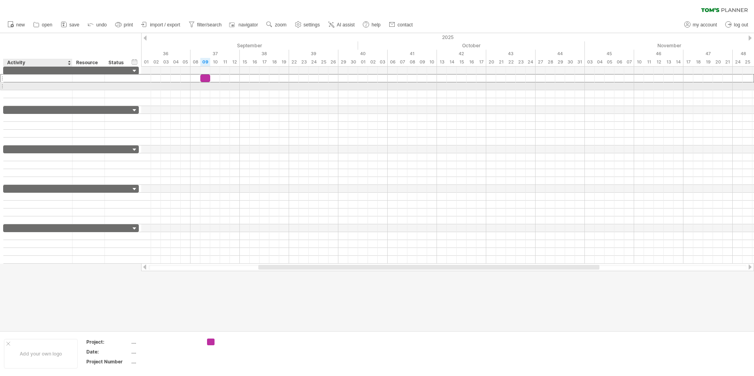
drag, startPoint x: 65, startPoint y: 78, endPoint x: 65, endPoint y: 90, distance: 11.8
click at [65, 90] on div at bounding box center [71, 86] width 136 height 39
drag, startPoint x: 65, startPoint y: 90, endPoint x: 64, endPoint y: 78, distance: 11.9
click at [64, 78] on div at bounding box center [71, 86] width 136 height 39
click at [63, 89] on div at bounding box center [37, 85] width 61 height 7
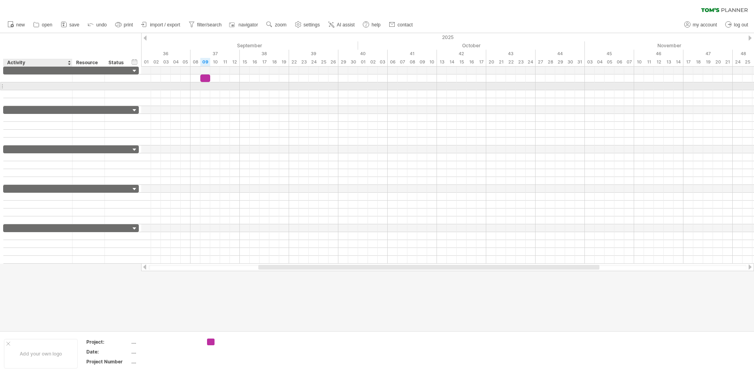
click at [65, 89] on input "text" at bounding box center [37, 85] width 61 height 7
click at [66, 89] on input "text" at bounding box center [37, 85] width 61 height 7
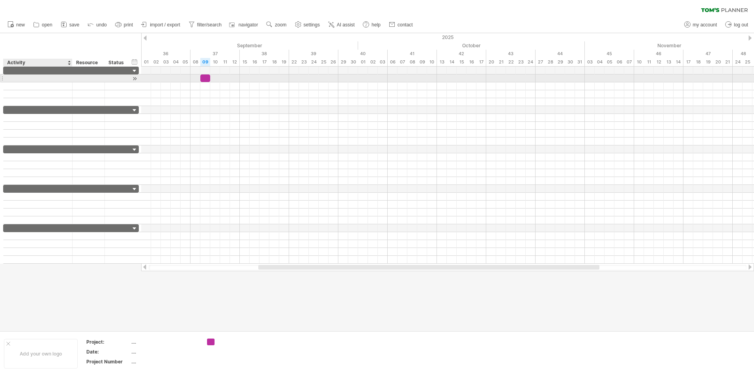
click at [72, 79] on div at bounding box center [38, 77] width 69 height 7
click at [74, 79] on div at bounding box center [89, 77] width 32 height 7
click at [48, 75] on div at bounding box center [37, 77] width 61 height 7
click at [44, 78] on input "text" at bounding box center [37, 77] width 61 height 7
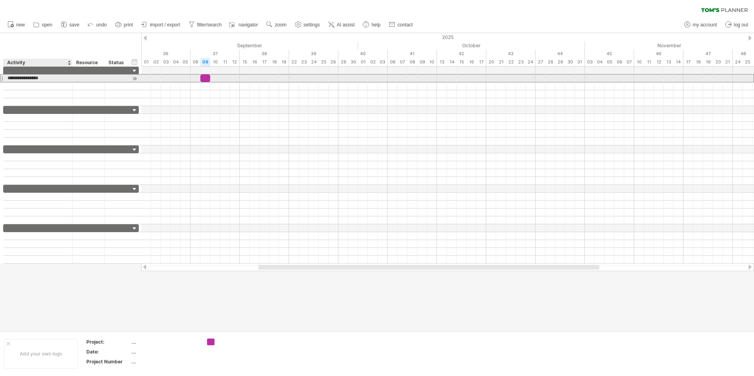
type input "**********"
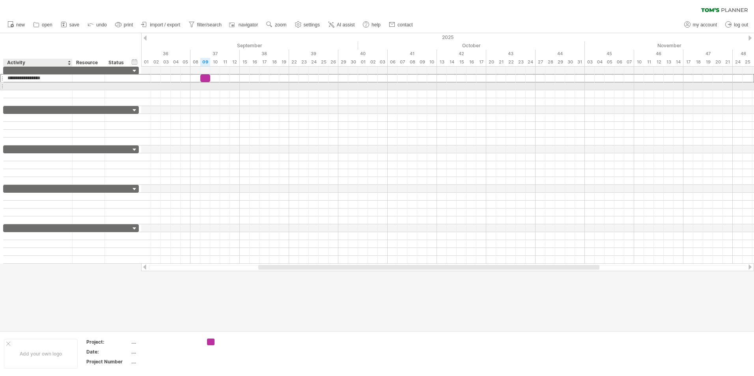
click at [47, 86] on div at bounding box center [37, 85] width 61 height 7
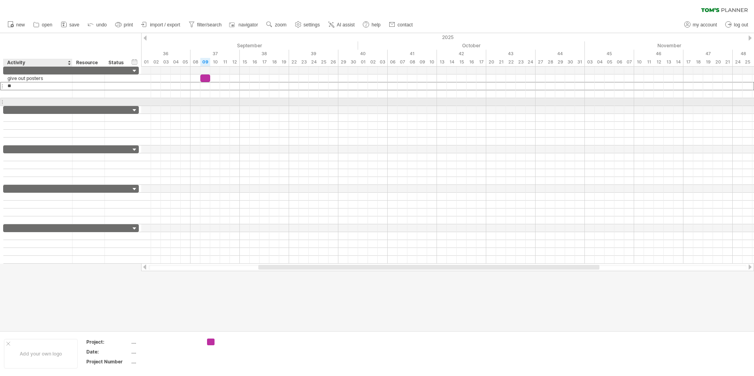
type input "*"
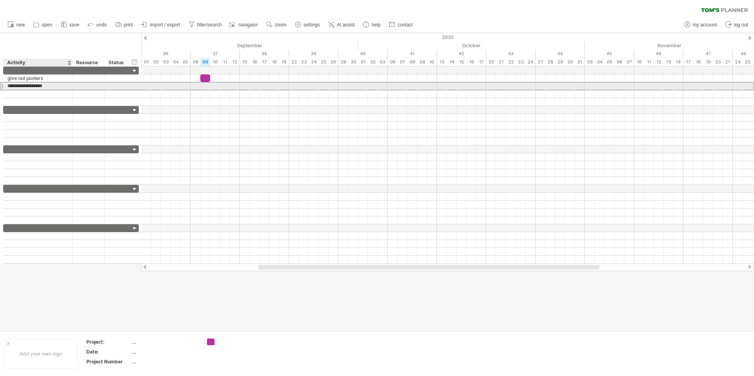
click at [10, 88] on input "**********" at bounding box center [37, 85] width 61 height 7
type input "**********"
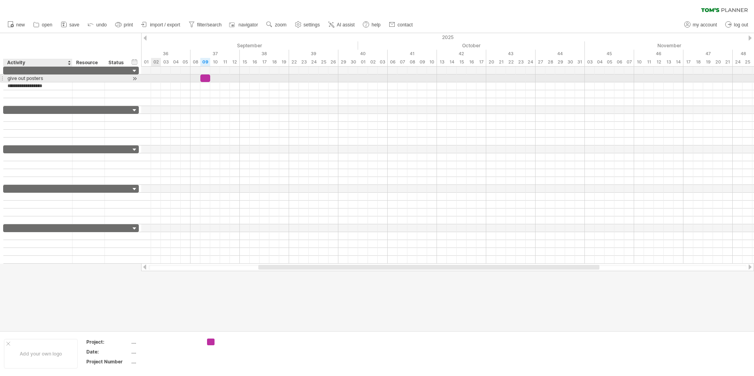
click at [10, 78] on div "give out posters" at bounding box center [37, 77] width 61 height 7
type input "**********"
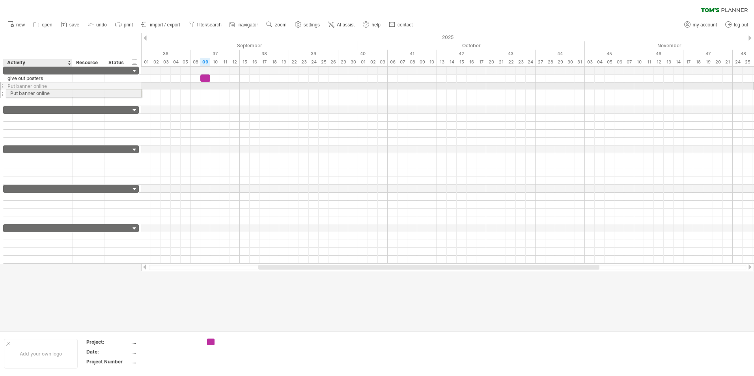
drag, startPoint x: 69, startPoint y: 85, endPoint x: 69, endPoint y: 92, distance: 7.1
click at [69, 92] on div "**********" at bounding box center [71, 86] width 136 height 39
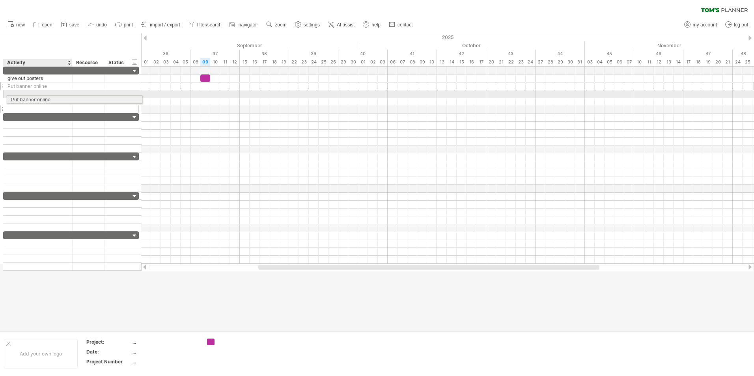
drag, startPoint x: 67, startPoint y: 85, endPoint x: 69, endPoint y: 100, distance: 15.0
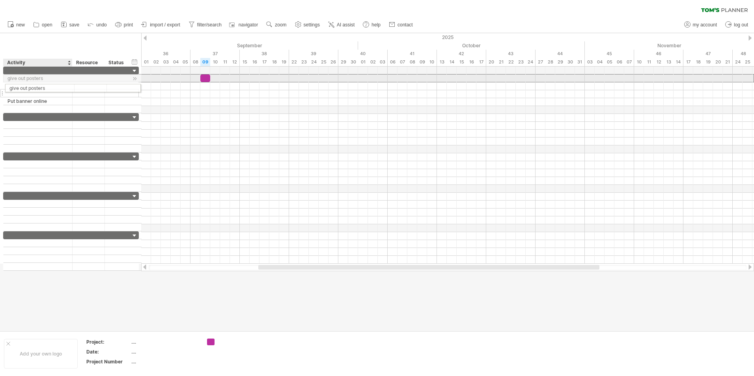
drag, startPoint x: 66, startPoint y: 81, endPoint x: 67, endPoint y: 87, distance: 5.6
click at [67, 87] on div "**********" at bounding box center [71, 90] width 136 height 47
drag, startPoint x: 65, startPoint y: 80, endPoint x: 67, endPoint y: 87, distance: 7.2
click at [67, 87] on div "**********" at bounding box center [71, 90] width 136 height 47
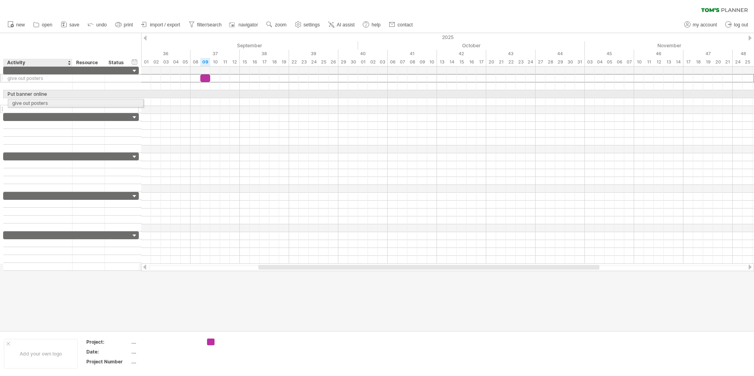
drag, startPoint x: 66, startPoint y: 79, endPoint x: 69, endPoint y: 102, distance: 23.9
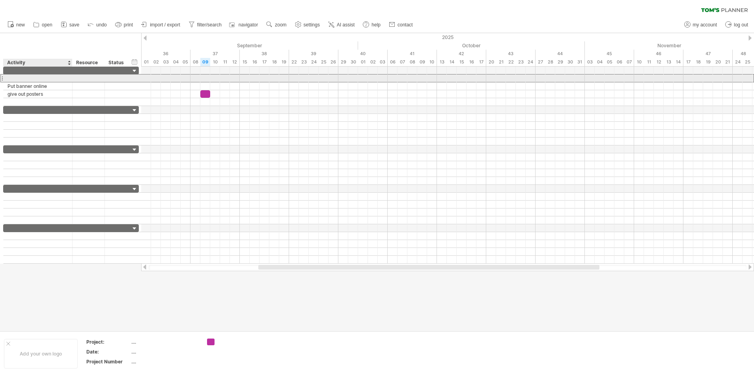
click at [58, 79] on div at bounding box center [37, 77] width 61 height 7
type input "*"
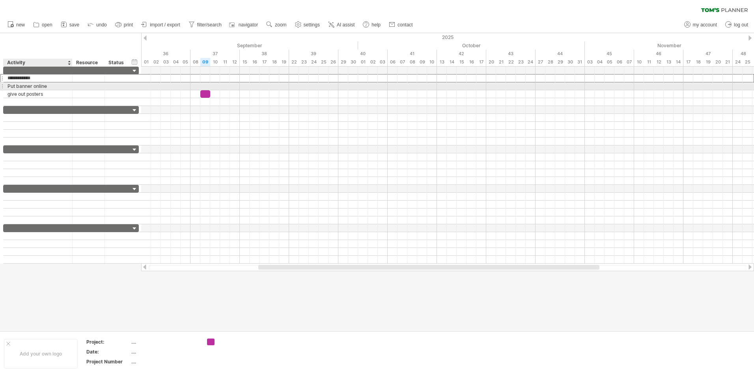
type input "**********"
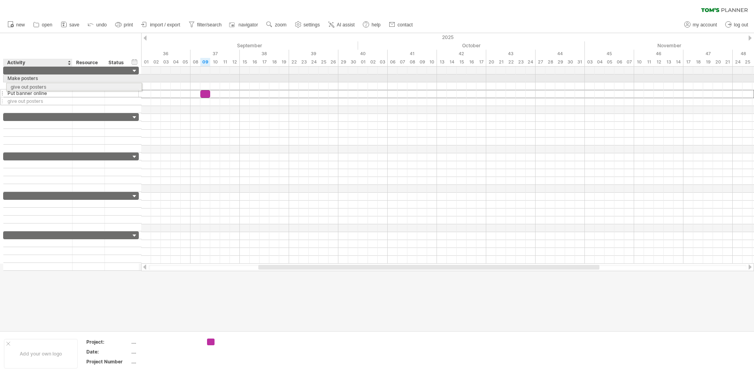
drag, startPoint x: 62, startPoint y: 96, endPoint x: 63, endPoint y: 86, distance: 10.3
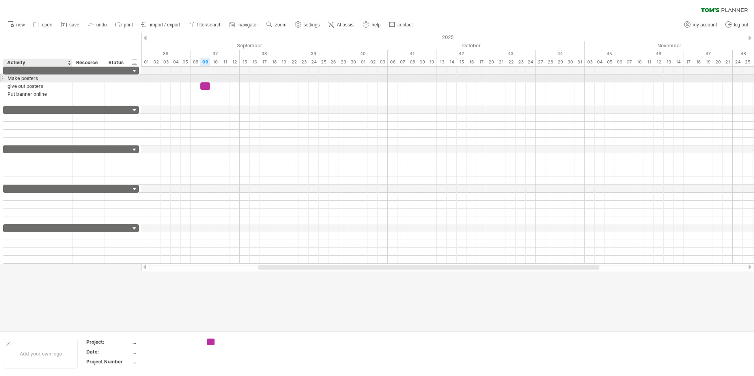
click at [63, 80] on div "Make posters" at bounding box center [37, 77] width 61 height 7
type input "*"
type input "**********"
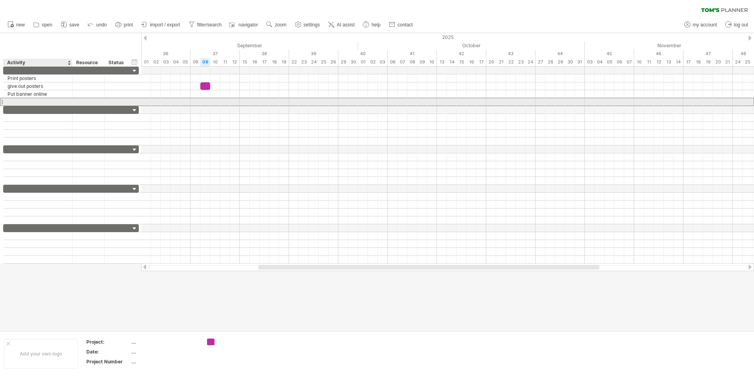
click at [39, 101] on div at bounding box center [37, 101] width 61 height 7
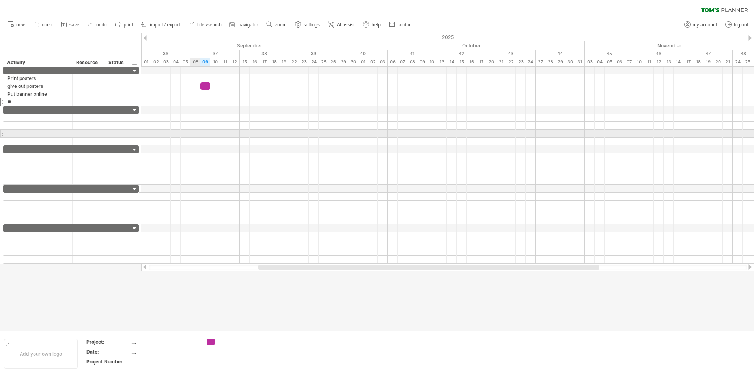
type input "*"
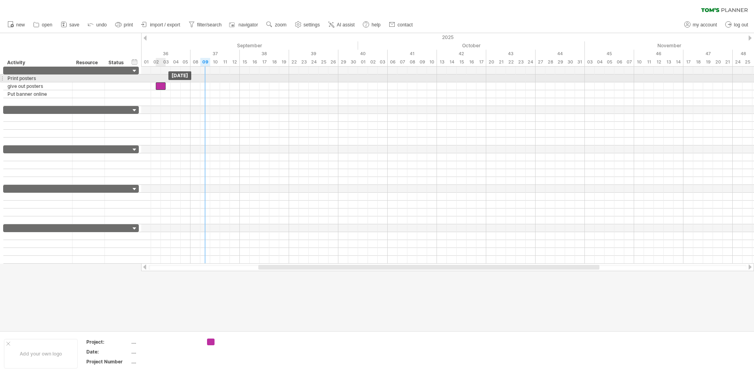
drag, startPoint x: 204, startPoint y: 85, endPoint x: 160, endPoint y: 81, distance: 43.9
click at [160, 81] on div "[DATE] [DATE]" at bounding box center [447, 165] width 613 height 197
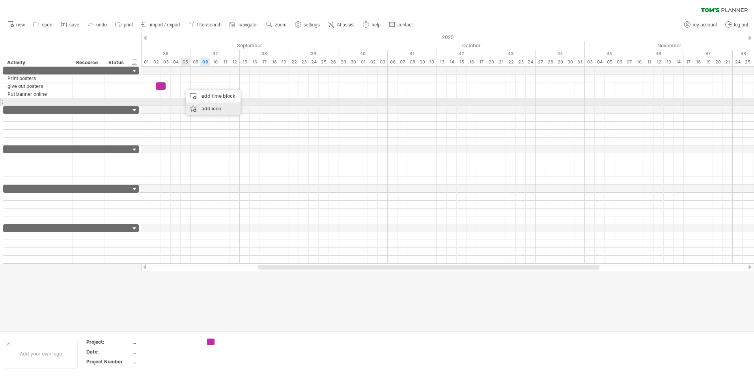
click at [203, 106] on div "add icon" at bounding box center [213, 108] width 54 height 13
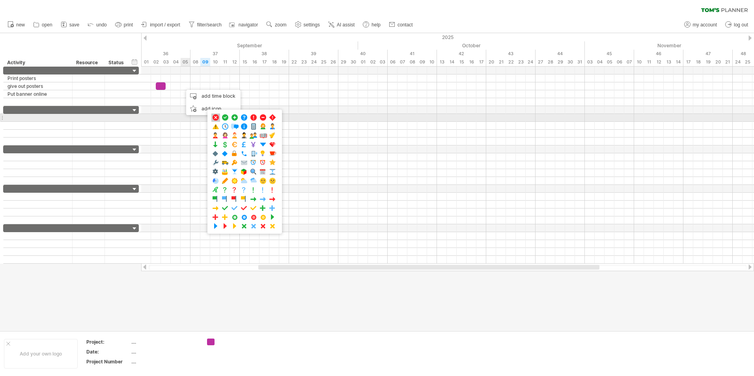
click at [215, 115] on span at bounding box center [216, 117] width 8 height 7
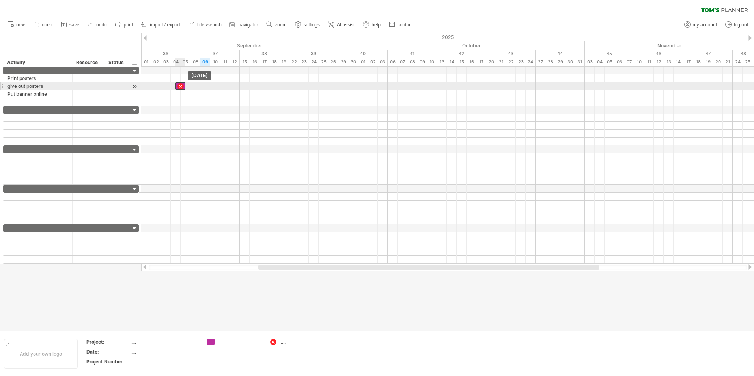
drag, startPoint x: 162, startPoint y: 84, endPoint x: 182, endPoint y: 87, distance: 20.6
click at [141, 87] on div at bounding box center [141, 86] width 0 height 8
drag, startPoint x: 182, startPoint y: 87, endPoint x: 194, endPoint y: 87, distance: 12.6
click at [194, 87] on div at bounding box center [190, 85] width 9 height 7
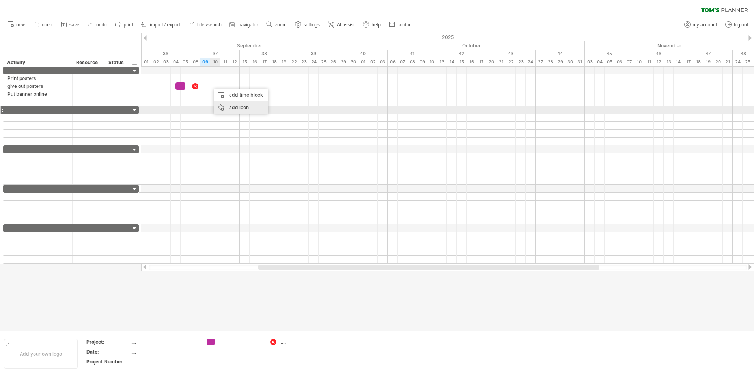
click at [232, 106] on div "add icon" at bounding box center [241, 107] width 54 height 13
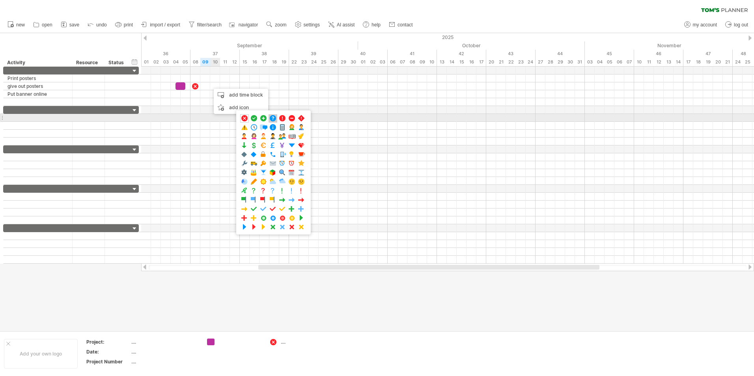
click at [270, 120] on span at bounding box center [273, 118] width 8 height 7
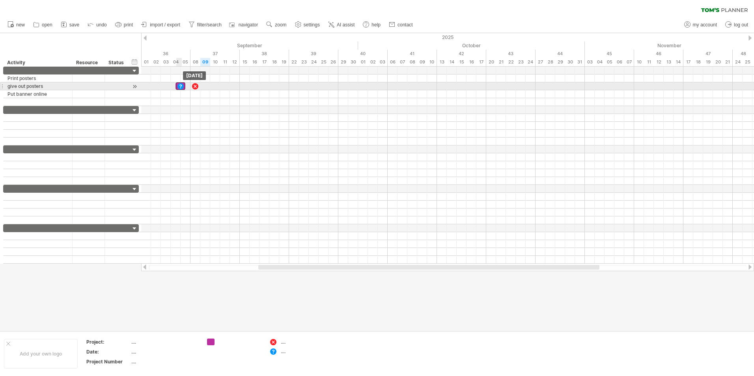
drag, startPoint x: 210, startPoint y: 86, endPoint x: 182, endPoint y: 86, distance: 28.8
click at [182, 86] on div at bounding box center [180, 85] width 9 height 7
drag, startPoint x: 182, startPoint y: 86, endPoint x: 173, endPoint y: 85, distance: 9.1
click at [173, 85] on div at bounding box center [170, 85] width 9 height 7
click at [172, 85] on div at bounding box center [170, 85] width 9 height 7
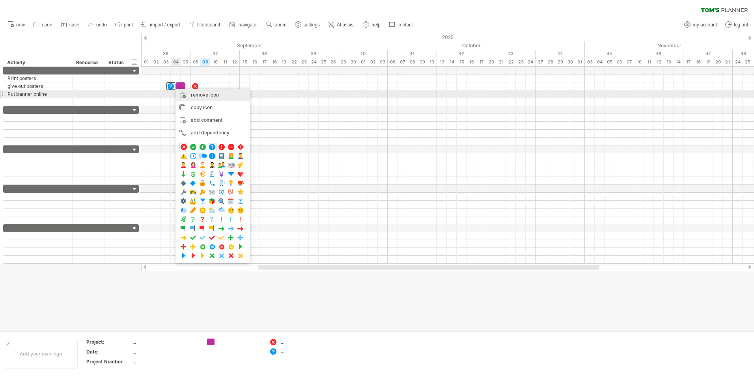
click at [191, 94] on span "remove icon" at bounding box center [205, 95] width 28 height 6
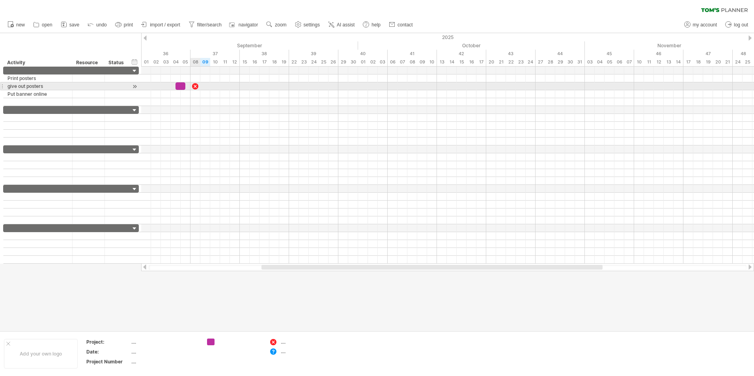
click at [194, 86] on div at bounding box center [195, 85] width 8 height 7
click at [197, 85] on div at bounding box center [195, 85] width 9 height 7
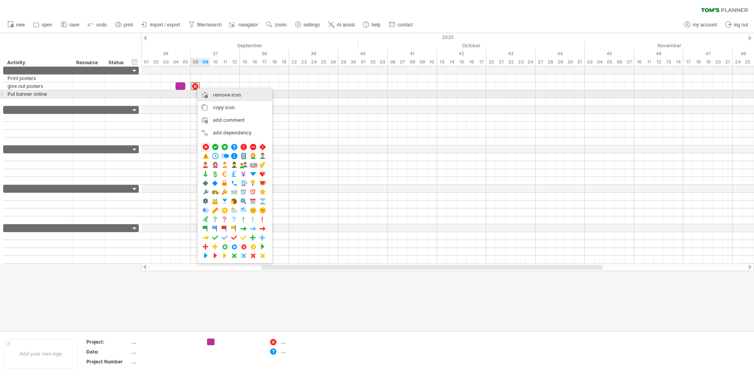
click at [214, 96] on span "remove icon" at bounding box center [227, 95] width 28 height 6
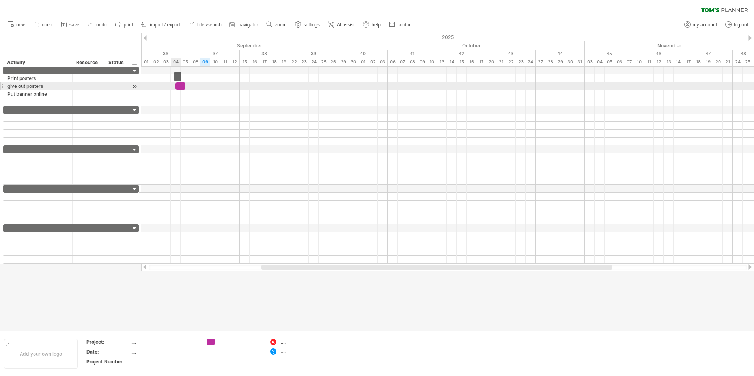
click at [174, 89] on span at bounding box center [175, 85] width 3 height 7
click at [177, 87] on div at bounding box center [180, 85] width 10 height 7
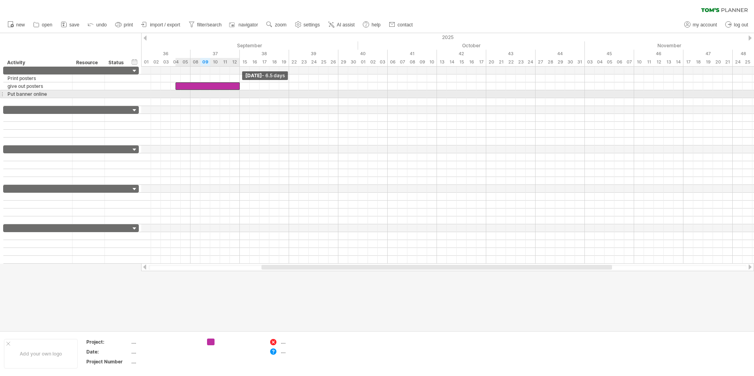
drag, startPoint x: 186, startPoint y: 87, endPoint x: 240, endPoint y: 93, distance: 54.0
click at [240, 93] on div "[DATE] - 6.5 days [DATE]" at bounding box center [447, 165] width 613 height 197
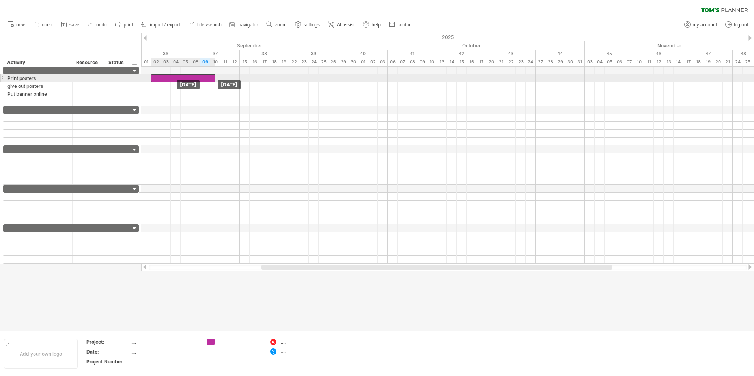
drag, startPoint x: 216, startPoint y: 86, endPoint x: 191, endPoint y: 77, distance: 26.3
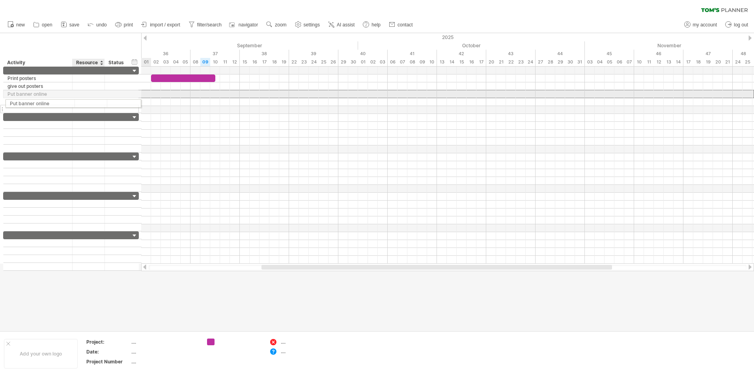
drag, startPoint x: 101, startPoint y: 97, endPoint x: 101, endPoint y: 102, distance: 5.1
click at [101, 102] on div "**********" at bounding box center [71, 90] width 136 height 47
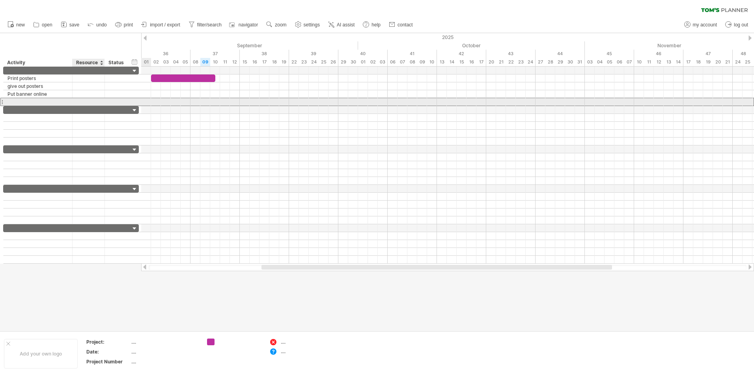
click at [82, 100] on div at bounding box center [88, 101] width 24 height 7
type input "*"
click at [27, 102] on div at bounding box center [37, 101] width 61 height 7
type input "*"
type input "**********"
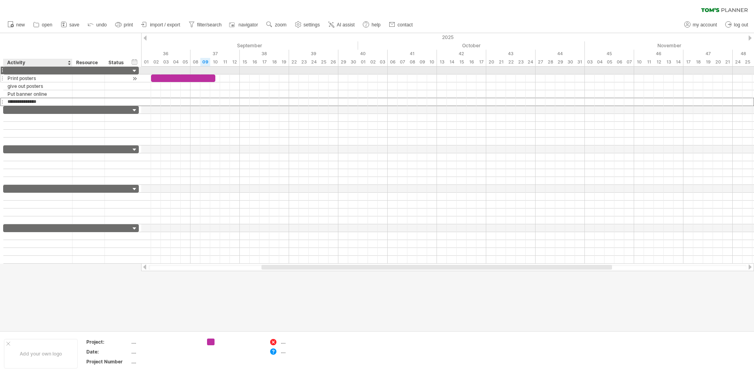
drag, startPoint x: 48, startPoint y: 101, endPoint x: 49, endPoint y: 74, distance: 26.8
click at [49, 74] on div "**********" at bounding box center [71, 86] width 136 height 39
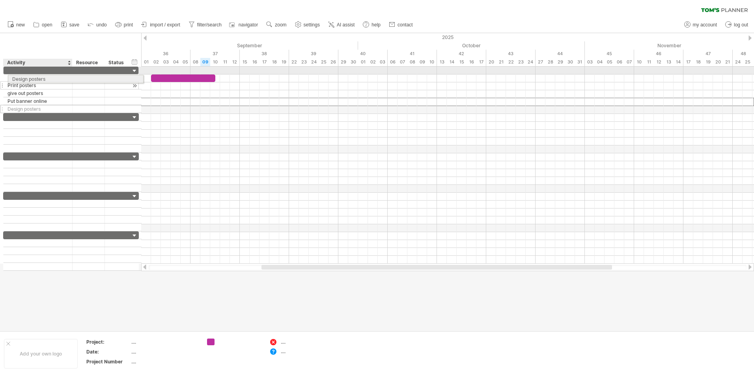
drag, startPoint x: 48, startPoint y: 102, endPoint x: 52, endPoint y: 78, distance: 24.6
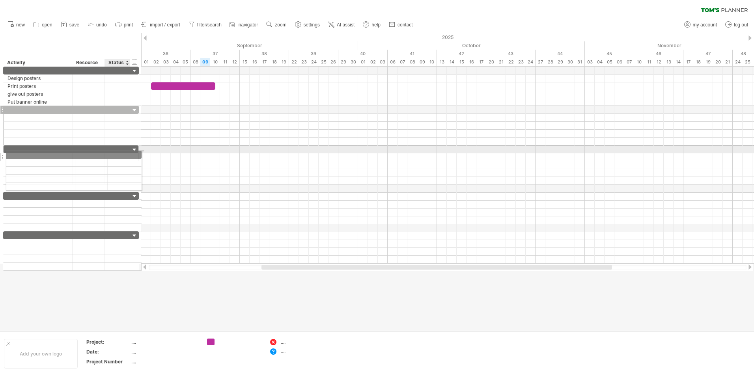
drag, startPoint x: 115, startPoint y: 110, endPoint x: 117, endPoint y: 153, distance: 43.0
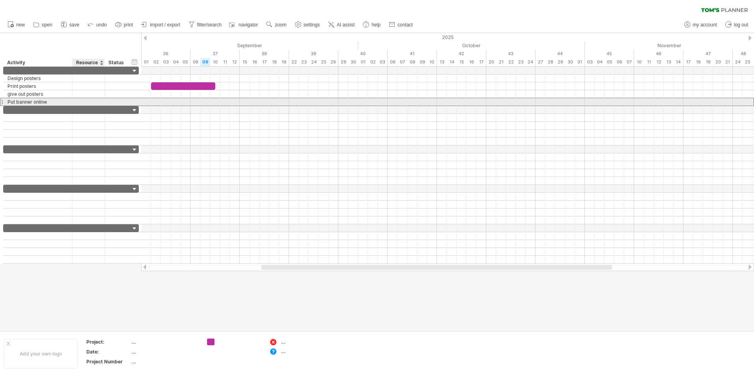
click at [98, 100] on div at bounding box center [88, 101] width 24 height 7
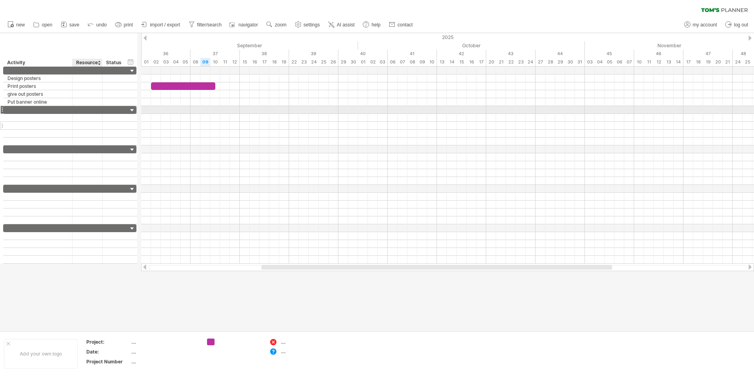
drag, startPoint x: 102, startPoint y: 111, endPoint x: 100, endPoint y: 126, distance: 14.8
click at [100, 126] on div at bounding box center [69, 125] width 133 height 39
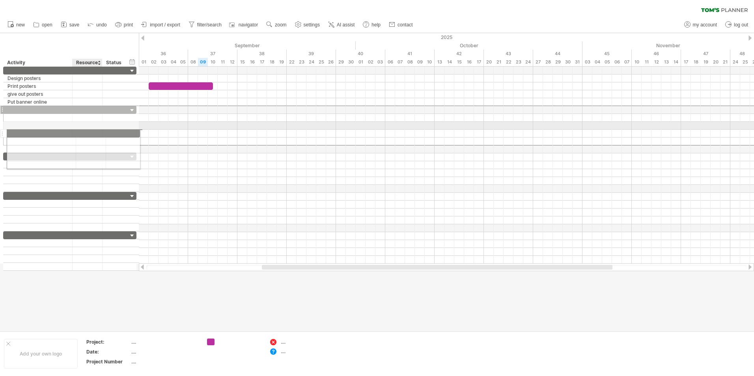
drag, startPoint x: 76, startPoint y: 107, endPoint x: 77, endPoint y: 132, distance: 24.8
click at [77, 132] on div at bounding box center [69, 126] width 133 height 40
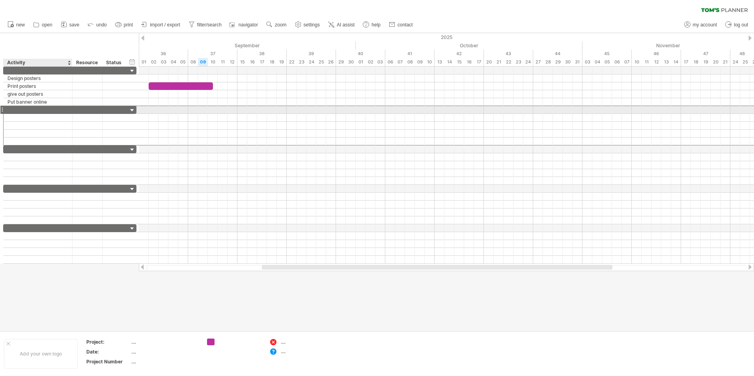
click at [73, 112] on div at bounding box center [88, 109] width 30 height 7
click at [128, 112] on div at bounding box center [115, 109] width 26 height 7
click at [131, 112] on div at bounding box center [131, 110] width 7 height 7
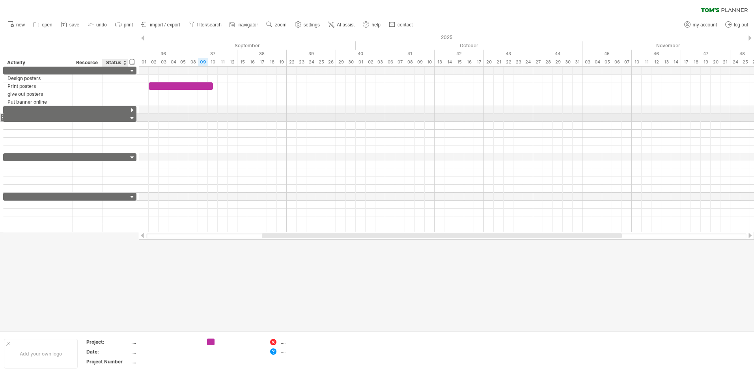
drag, startPoint x: 133, startPoint y: 112, endPoint x: 134, endPoint y: 118, distance: 6.4
click at [134, 118] on div "**********" at bounding box center [70, 150] width 134 height 166
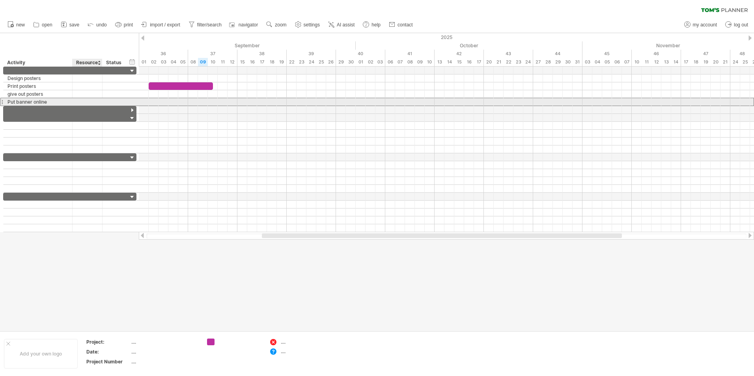
click at [89, 102] on div at bounding box center [87, 101] width 22 height 7
click at [164, 101] on div at bounding box center [446, 102] width 615 height 8
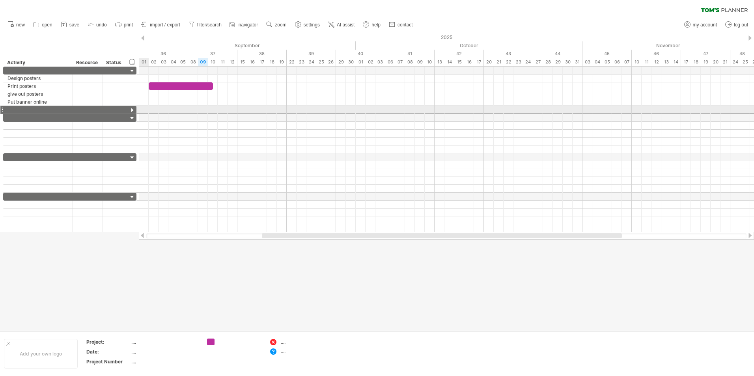
click at [78, 108] on div at bounding box center [87, 109] width 22 height 7
drag, startPoint x: 132, startPoint y: 110, endPoint x: 125, endPoint y: 108, distance: 6.9
click at [132, 110] on div at bounding box center [131, 110] width 7 height 7
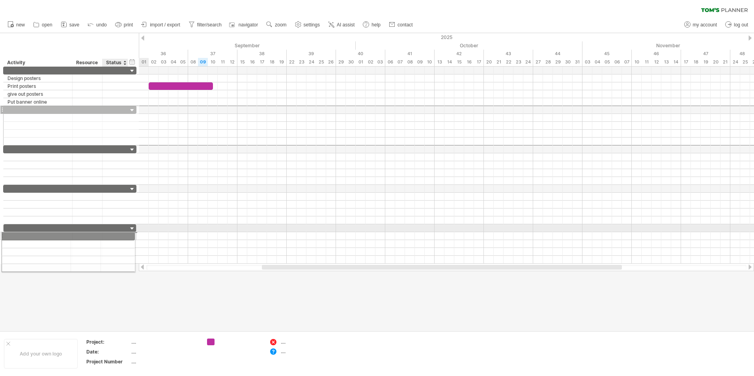
drag, startPoint x: 124, startPoint y: 108, endPoint x: 119, endPoint y: 235, distance: 126.6
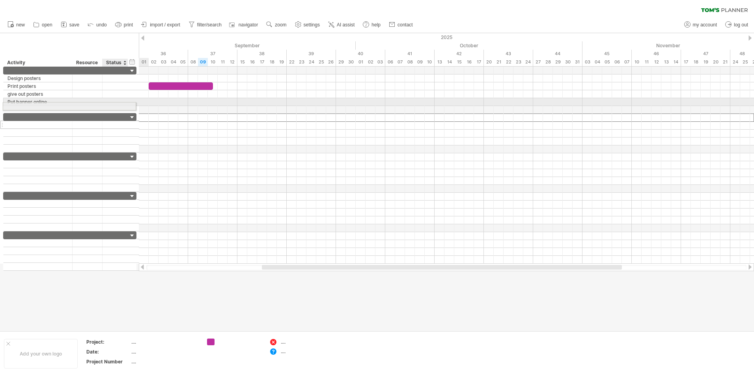
drag, startPoint x: 120, startPoint y: 119, endPoint x: 129, endPoint y: 105, distance: 16.3
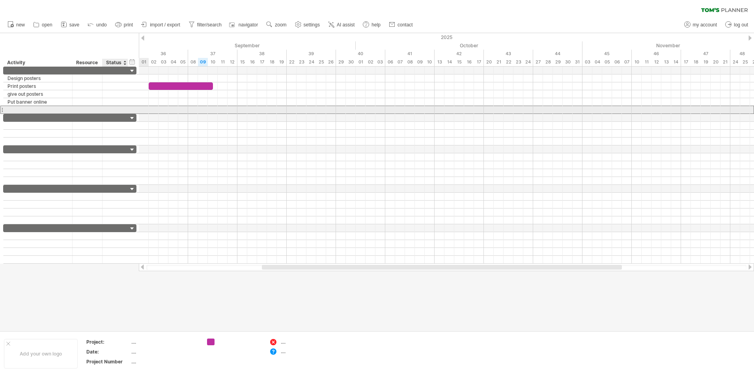
click at [115, 108] on div at bounding box center [114, 109] width 17 height 7
click at [10, 111] on div at bounding box center [37, 109] width 61 height 7
click at [0, 0] on input "text" at bounding box center [0, 0] width 0 height 0
click at [27, 110] on input "**********" at bounding box center [37, 109] width 61 height 7
type input "**********"
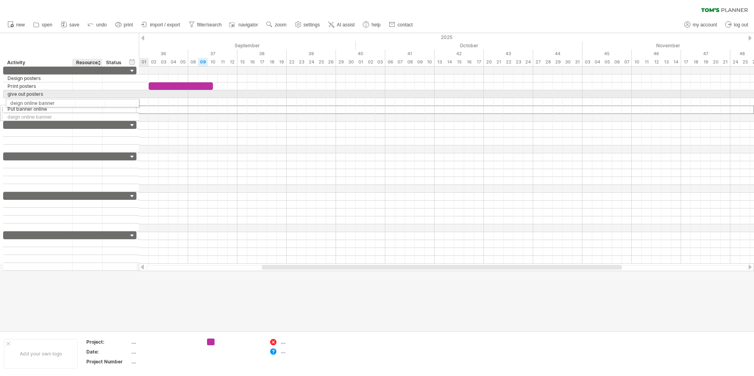
drag, startPoint x: 78, startPoint y: 108, endPoint x: 79, endPoint y: 102, distance: 6.4
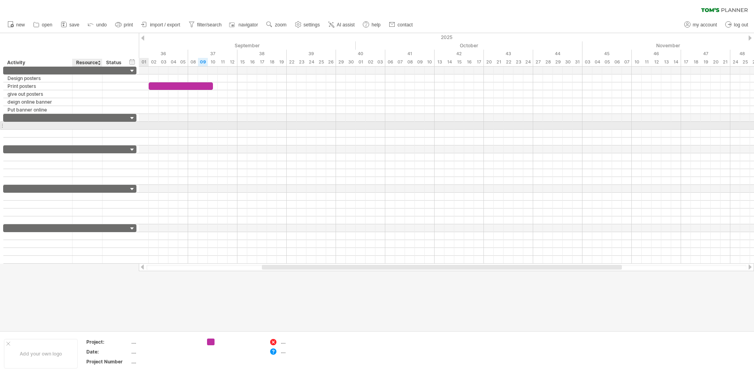
click at [81, 124] on div at bounding box center [87, 125] width 22 height 7
click at [18, 125] on div at bounding box center [37, 125] width 61 height 7
click at [18, 125] on input "text" at bounding box center [37, 125] width 61 height 7
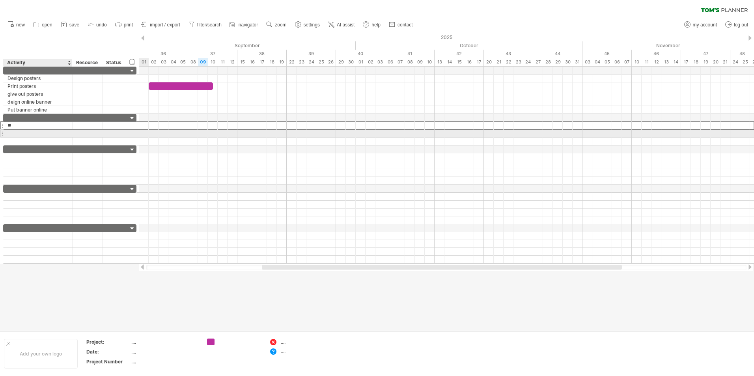
type input "*"
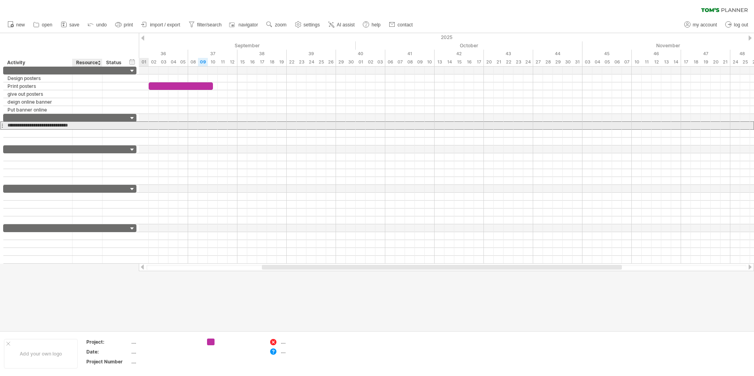
scroll to position [0, 6]
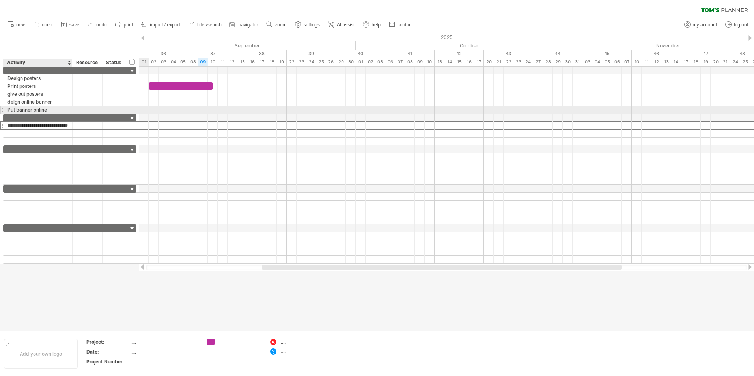
type input "**********"
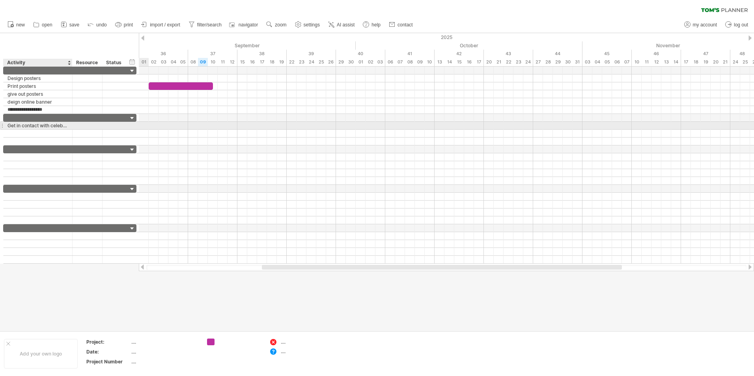
click at [71, 125] on div at bounding box center [71, 126] width 4 height 8
drag, startPoint x: 69, startPoint y: 128, endPoint x: 77, endPoint y: 126, distance: 8.5
click at [77, 126] on div "**********" at bounding box center [69, 125] width 133 height 8
drag, startPoint x: 69, startPoint y: 128, endPoint x: 93, endPoint y: 128, distance: 24.0
click at [93, 128] on div at bounding box center [95, 126] width 4 height 8
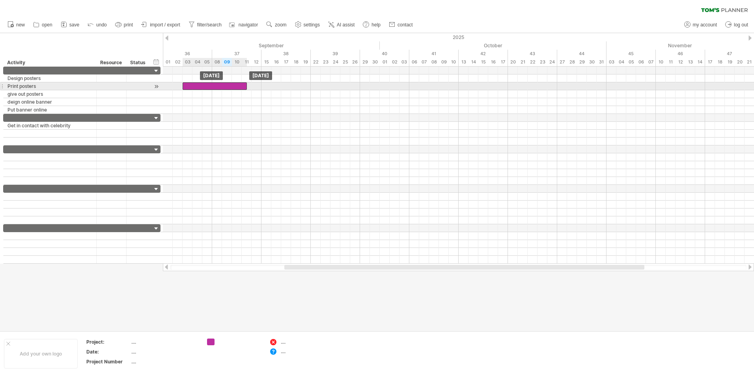
drag, startPoint x: 196, startPoint y: 86, endPoint x: 206, endPoint y: 85, distance: 10.6
click at [206, 85] on div at bounding box center [214, 85] width 64 height 7
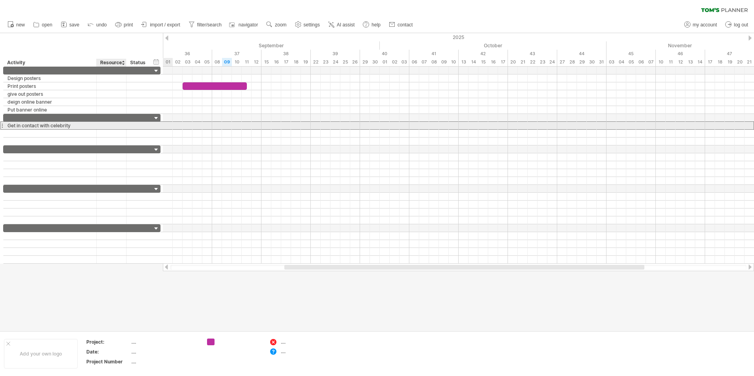
drag, startPoint x: 129, startPoint y: 127, endPoint x: 121, endPoint y: 127, distance: 8.3
click at [121, 127] on div "**********" at bounding box center [81, 125] width 157 height 8
click at [118, 126] on input "text" at bounding box center [112, 125] width 22 height 7
type input "*"
click at [96, 125] on div "**********" at bounding box center [50, 125] width 93 height 7
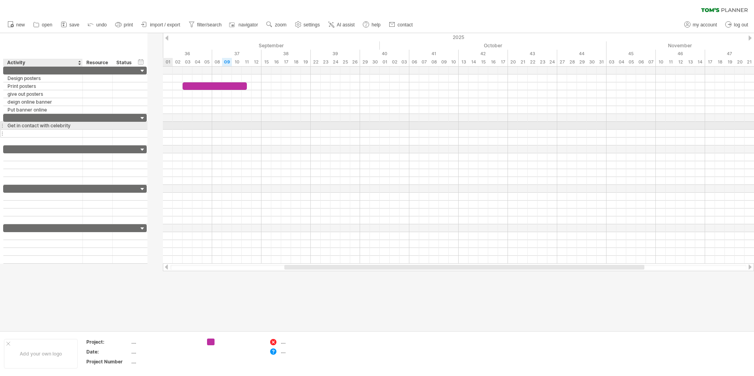
drag, startPoint x: 96, startPoint y: 126, endPoint x: 82, endPoint y: 130, distance: 14.5
click at [82, 130] on div "**********" at bounding box center [74, 130] width 143 height 32
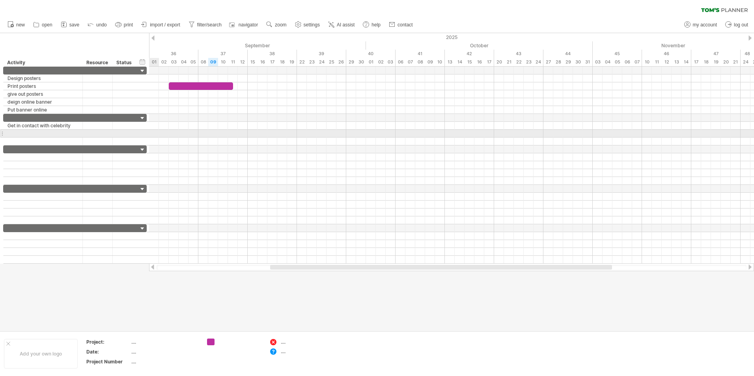
click at [72, 134] on div at bounding box center [42, 133] width 71 height 7
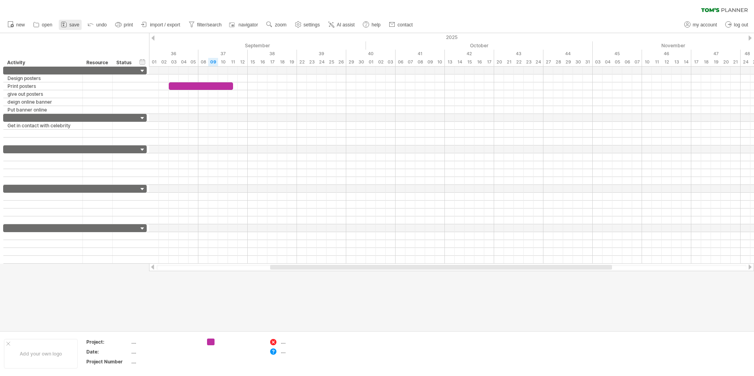
click at [65, 26] on icon at bounding box center [64, 24] width 8 height 8
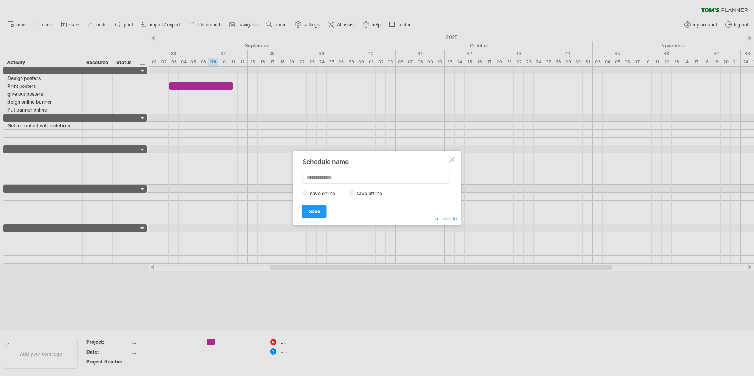
type input "*"
type input "***"
click at [317, 213] on span "Save" at bounding box center [314, 212] width 11 height 6
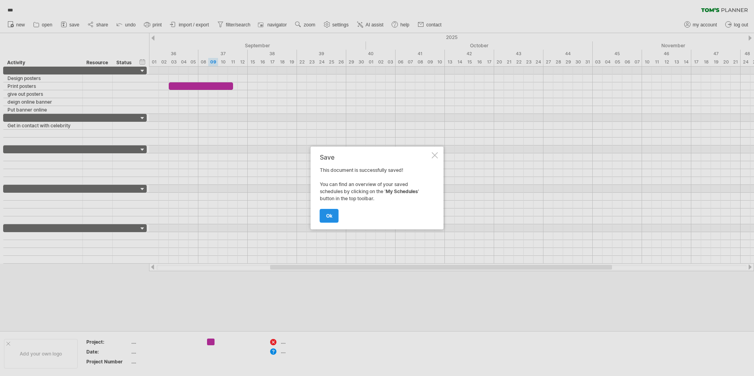
click at [328, 215] on span "ok" at bounding box center [329, 216] width 6 height 6
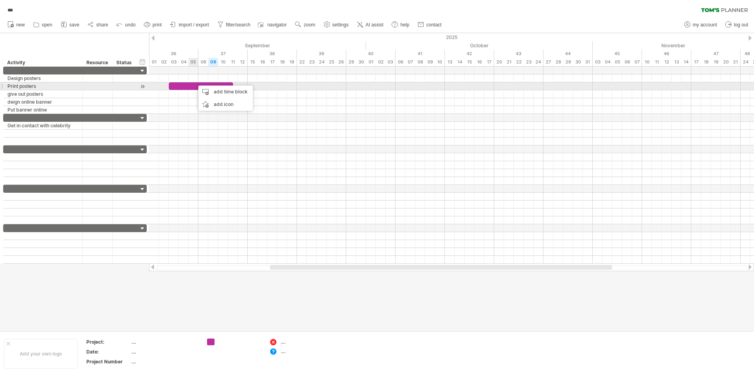
click at [192, 88] on div at bounding box center [201, 85] width 64 height 7
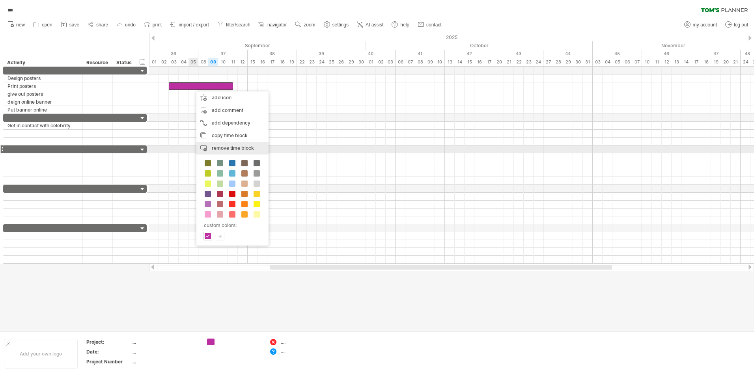
click at [224, 147] on span "remove time block" at bounding box center [233, 148] width 42 height 6
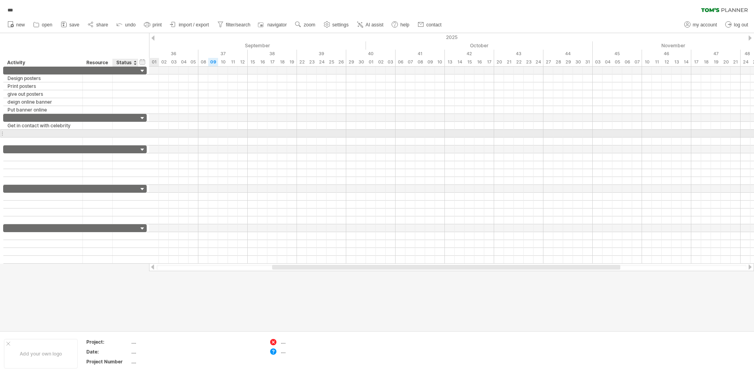
click at [138, 137] on div at bounding box center [126, 133] width 26 height 7
click at [11, 134] on div at bounding box center [42, 133] width 71 height 7
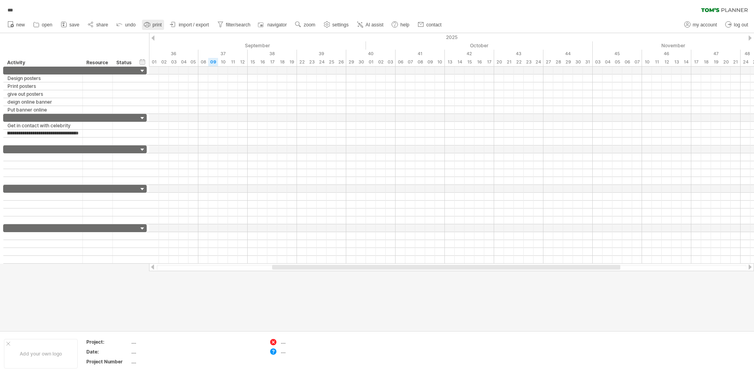
scroll to position [0, 17]
type input "**********"
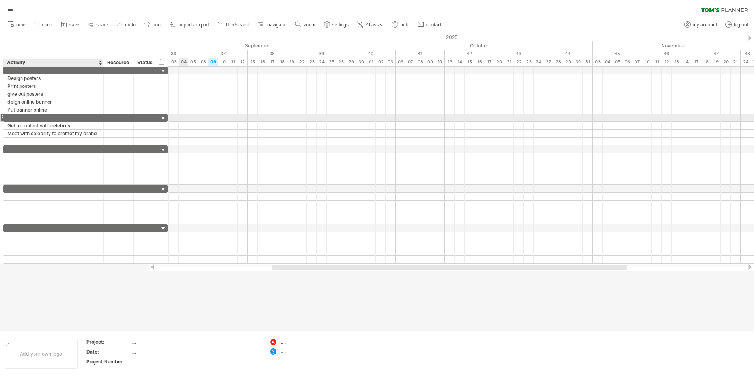
drag, startPoint x: 82, startPoint y: 120, endPoint x: 102, endPoint y: 121, distance: 20.9
click at [102, 121] on div at bounding box center [103, 118] width 4 height 8
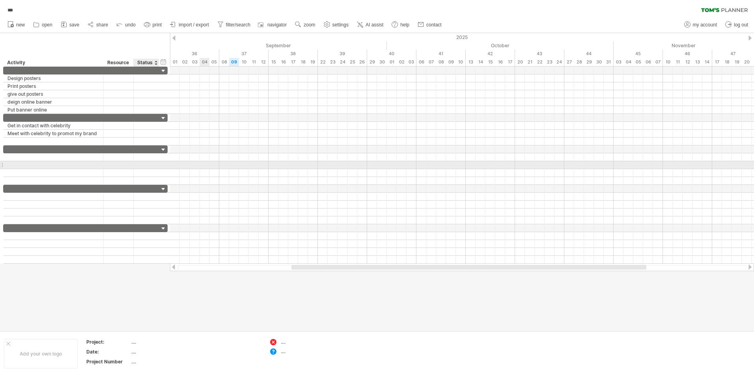
click at [143, 168] on div at bounding box center [146, 164] width 17 height 7
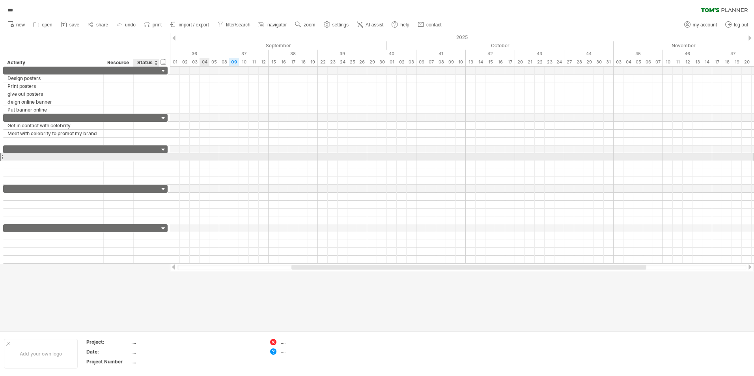
click at [138, 158] on div at bounding box center [146, 156] width 17 height 7
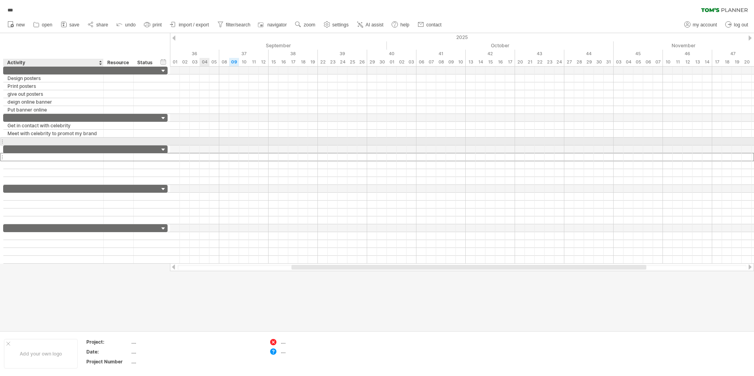
click at [88, 139] on div at bounding box center [53, 141] width 92 height 7
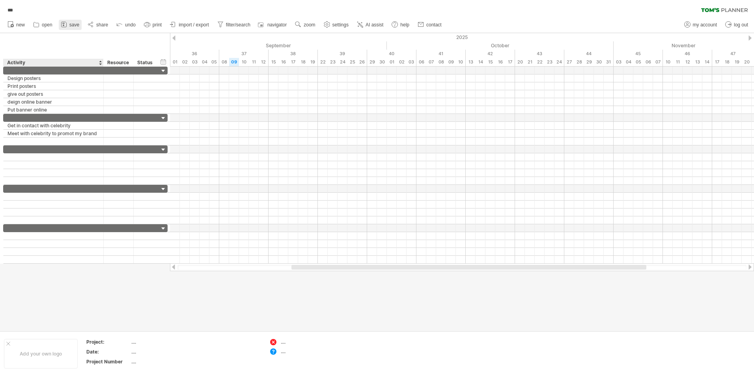
click at [76, 30] on link "save" at bounding box center [70, 25] width 23 height 10
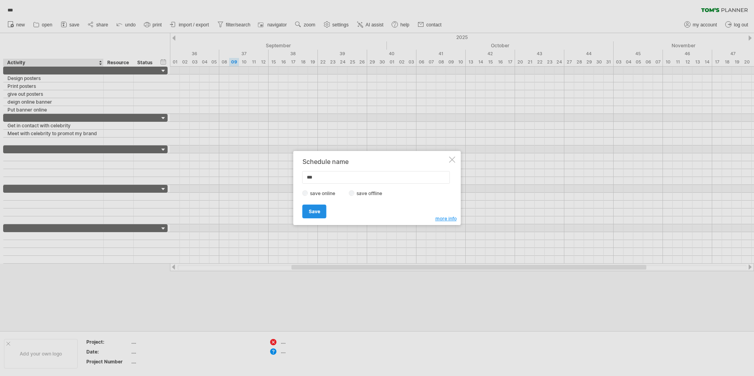
click at [304, 210] on link "Save" at bounding box center [314, 212] width 24 height 14
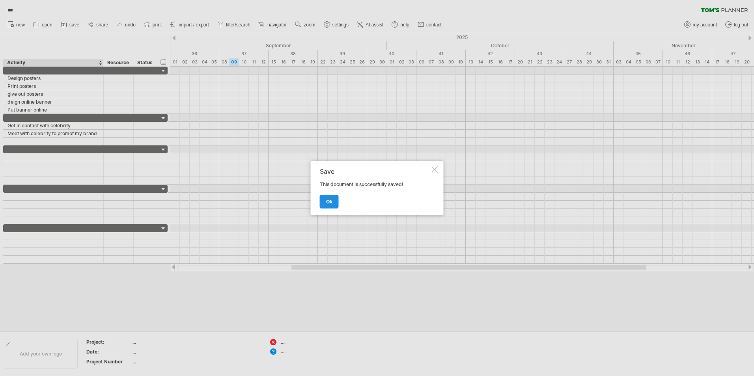
click at [322, 200] on link "ok" at bounding box center [329, 202] width 19 height 14
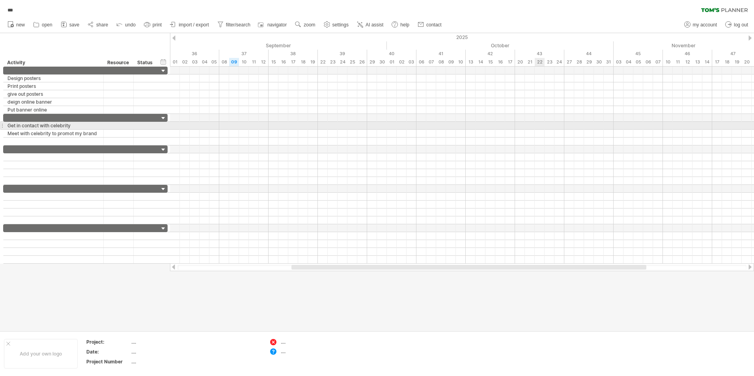
click at [543, 123] on div at bounding box center [462, 126] width 584 height 8
